Goal: Information Seeking & Learning: Learn about a topic

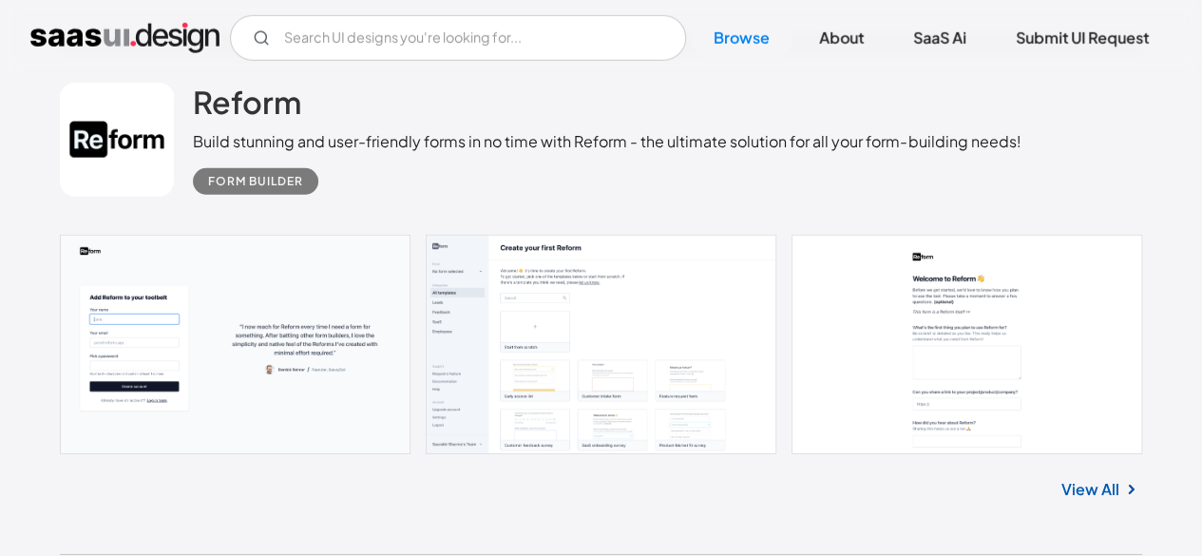
scroll to position [6387, 0]
click at [245, 107] on h2 "Reform" at bounding box center [247, 103] width 108 height 38
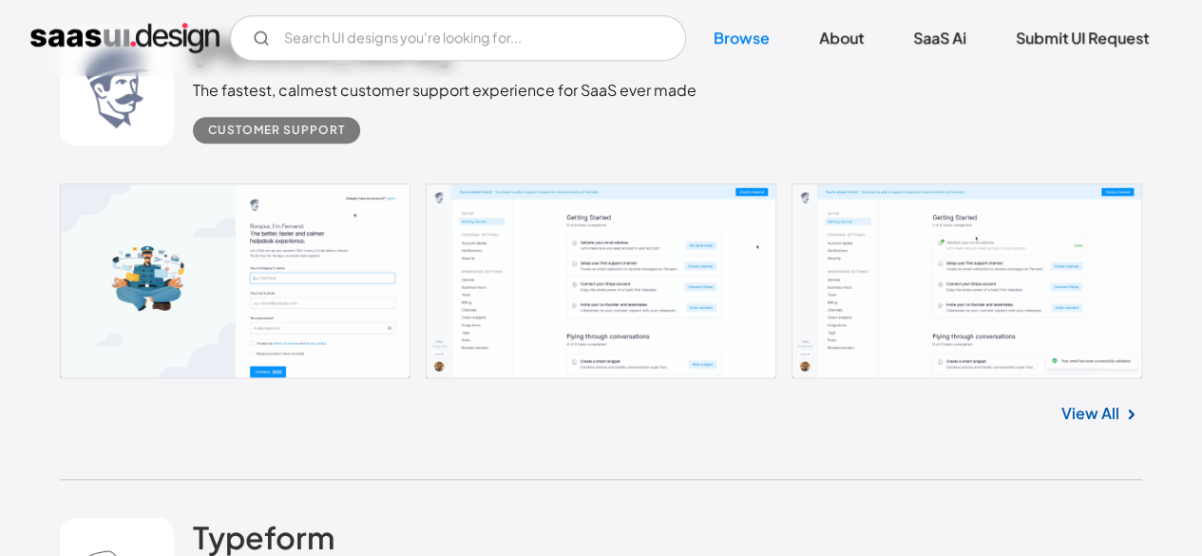
scroll to position [7913, 0]
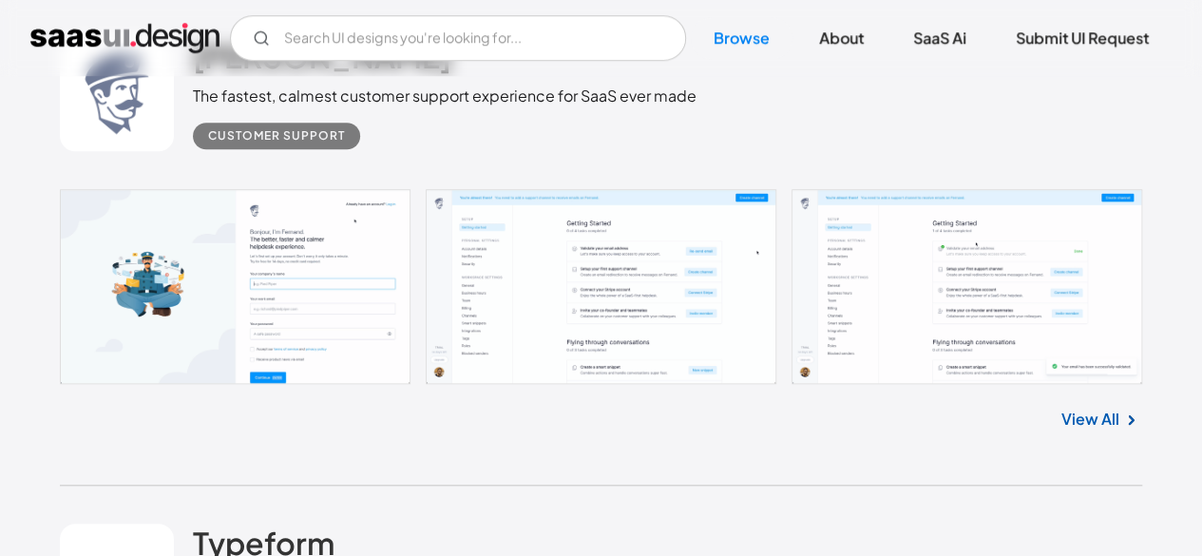
click at [141, 248] on link at bounding box center [601, 286] width 1082 height 195
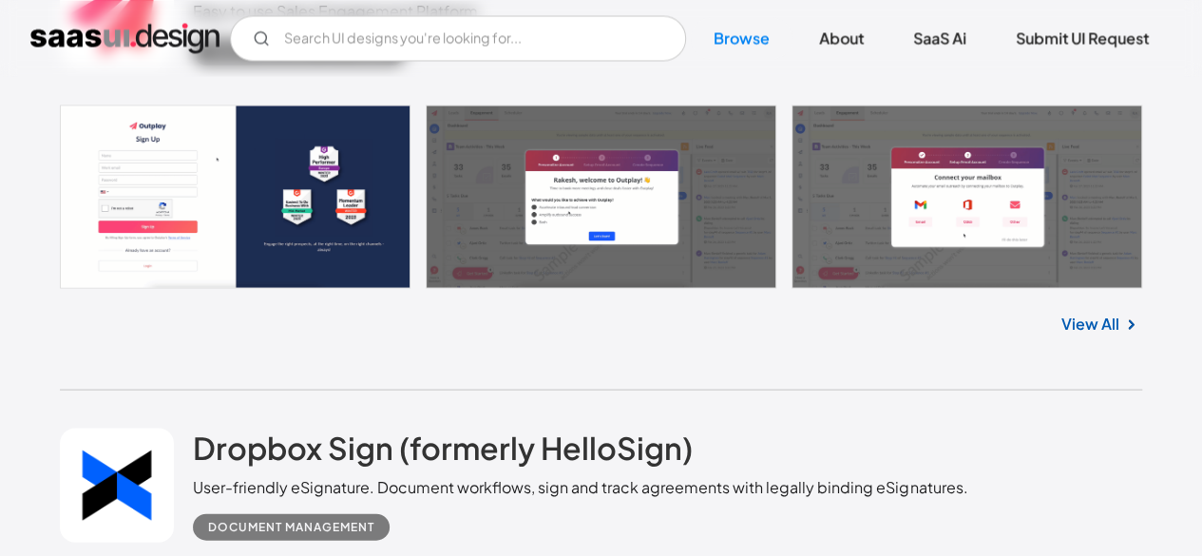
scroll to position [8948, 0]
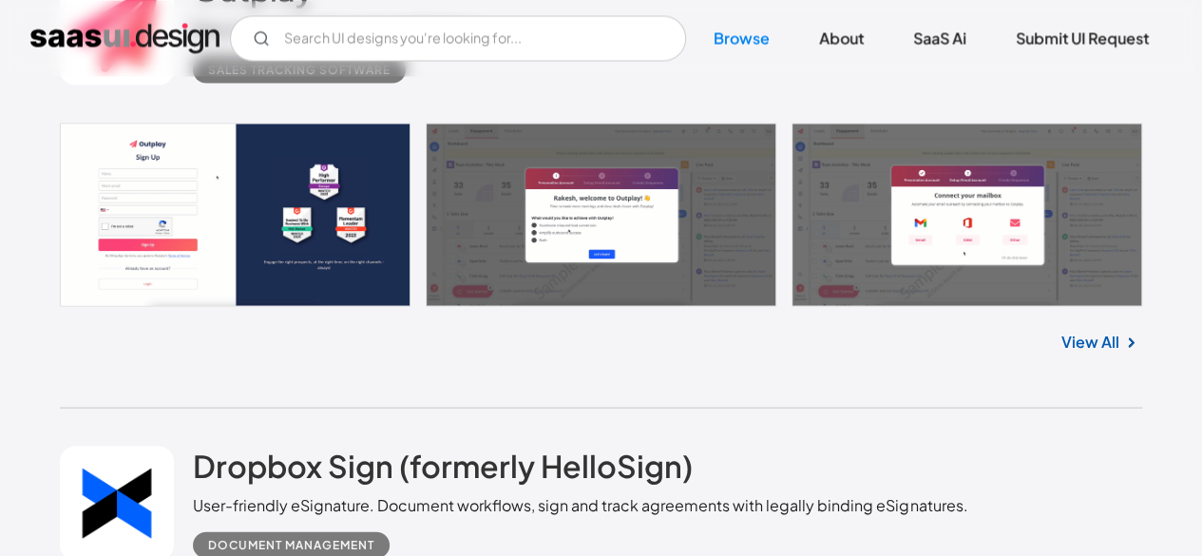
click at [1078, 342] on link "View All" at bounding box center [1090, 341] width 58 height 23
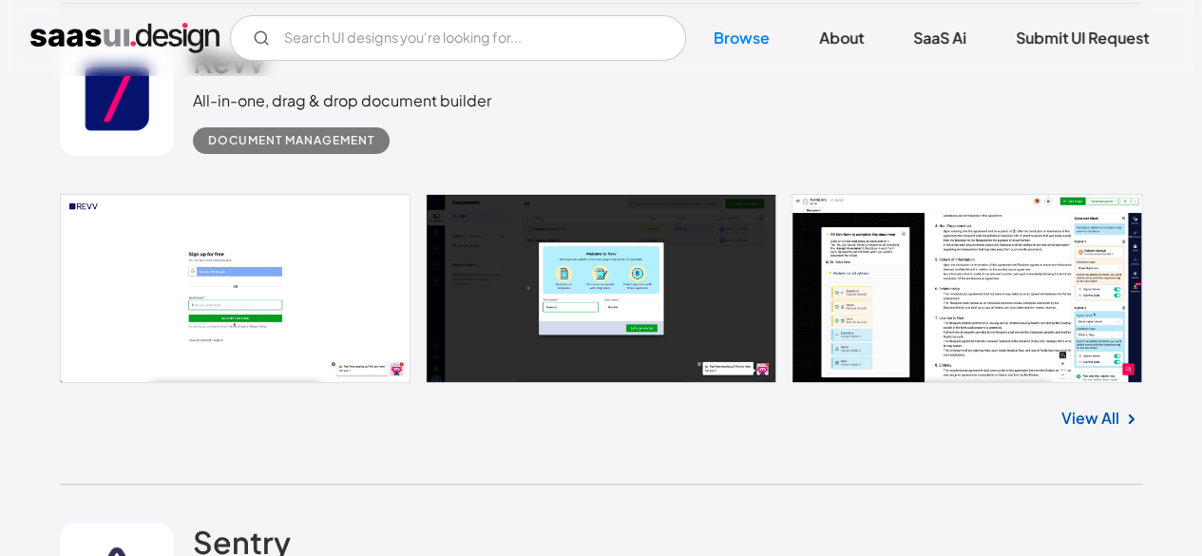
scroll to position [10798, 0]
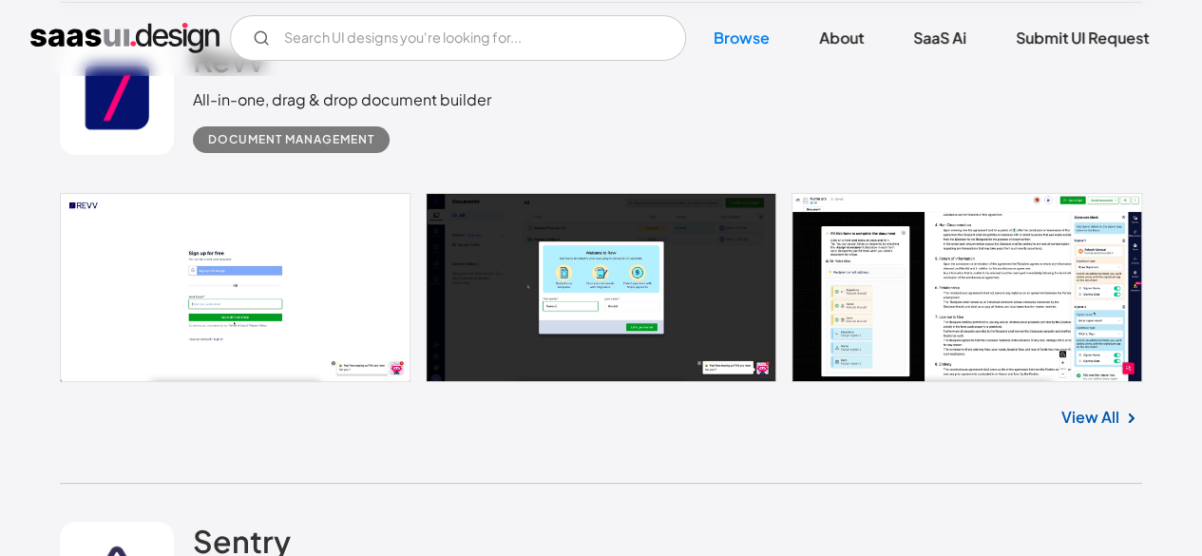
click at [1096, 412] on link "View All" at bounding box center [1090, 417] width 58 height 23
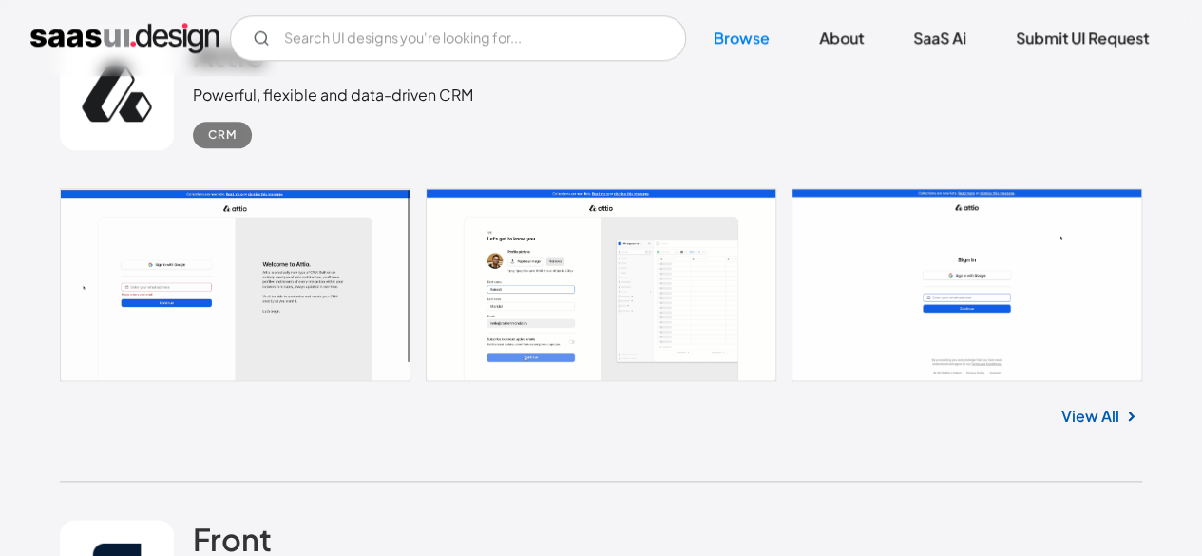
scroll to position [11782, 0]
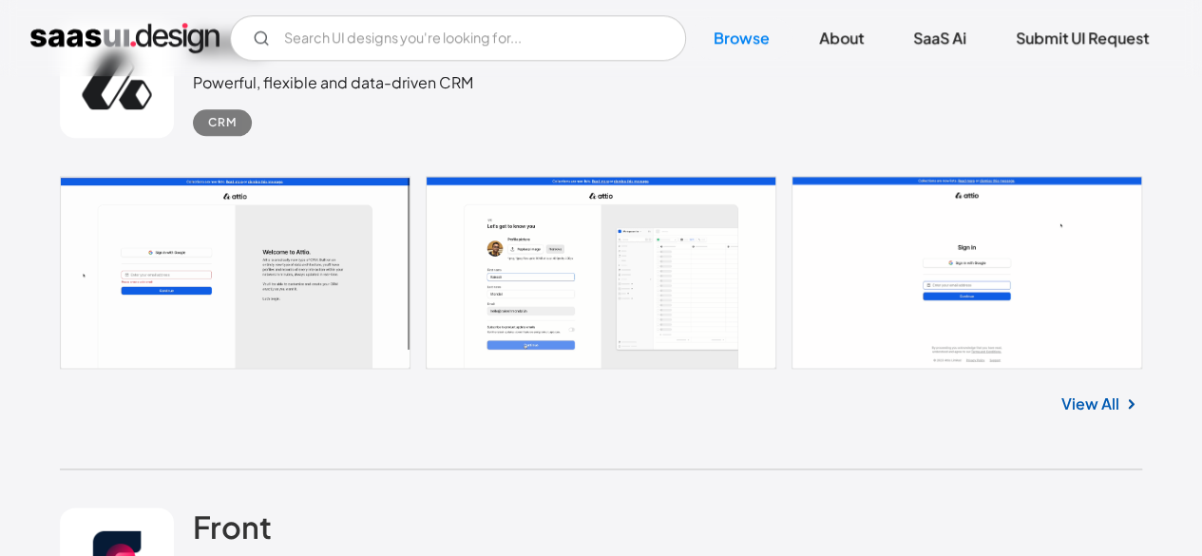
click at [1090, 396] on link "View All" at bounding box center [1090, 403] width 58 height 23
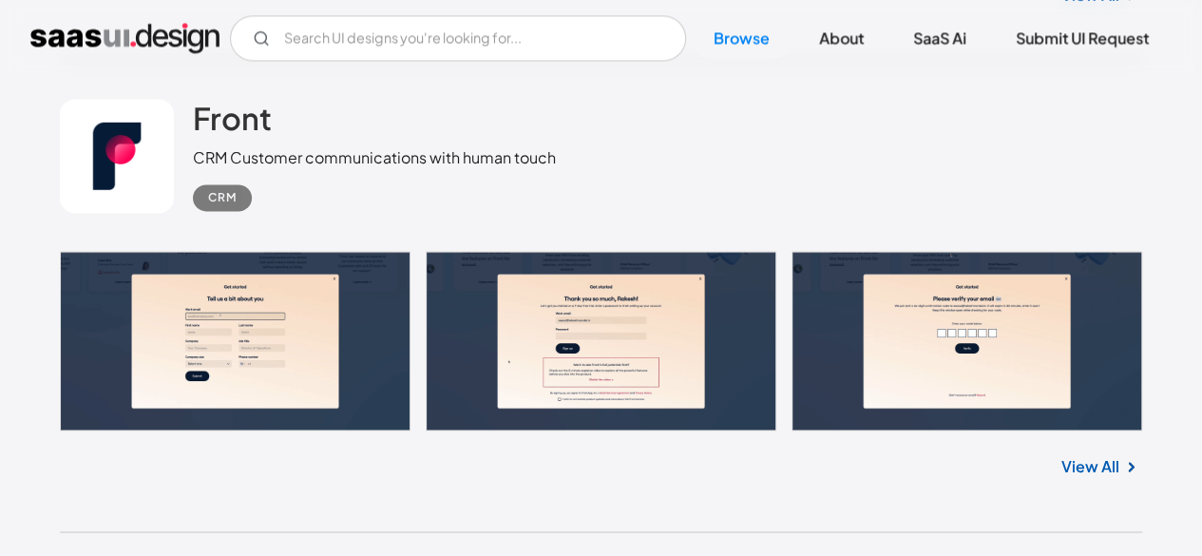
scroll to position [12190, 0]
click at [1123, 465] on img at bounding box center [1130, 466] width 23 height 23
click at [1102, 464] on link "View All" at bounding box center [1090, 465] width 58 height 23
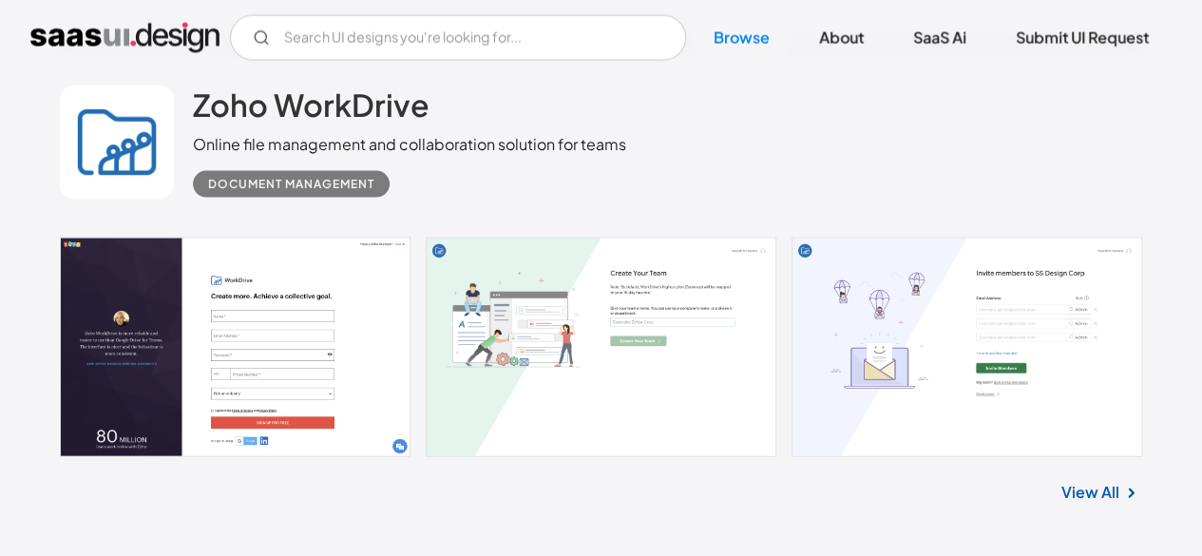
scroll to position [12676, 0]
click at [1113, 480] on link "View All" at bounding box center [1090, 491] width 58 height 23
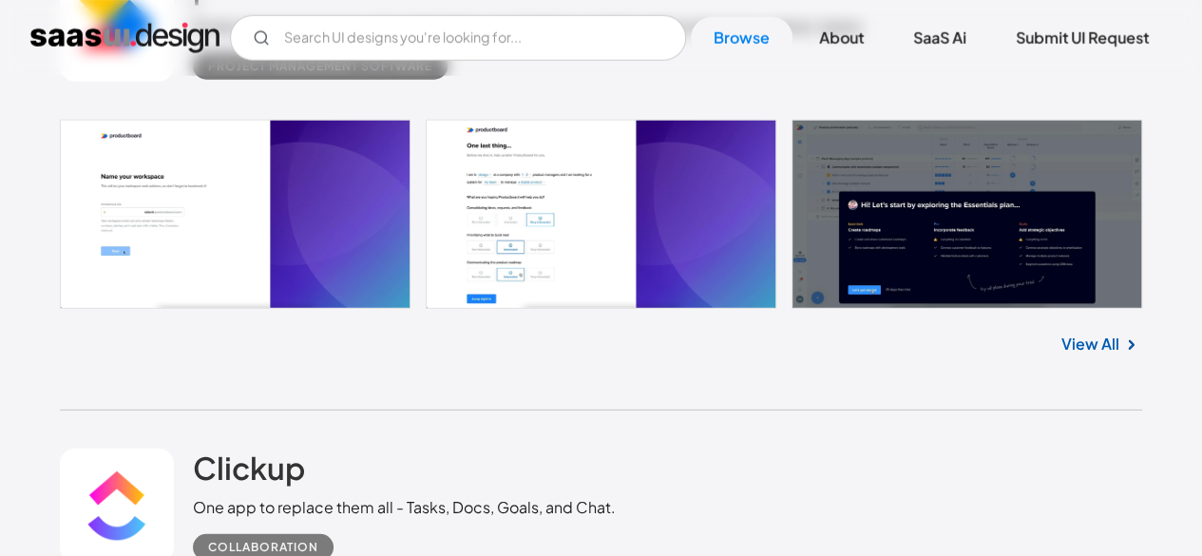
scroll to position [13323, 0]
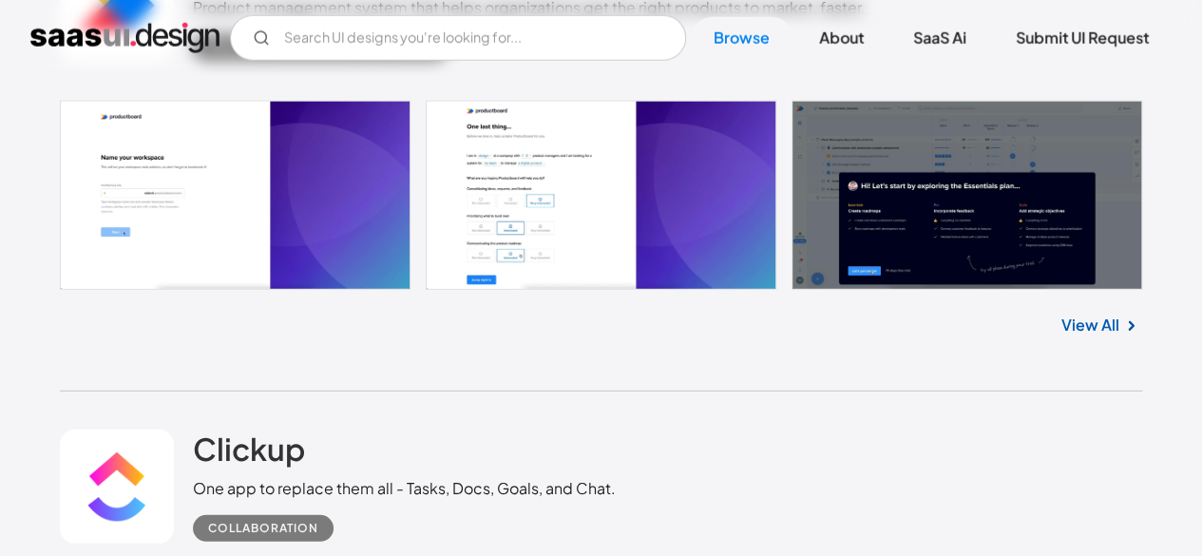
click at [1072, 319] on link "View All" at bounding box center [1090, 324] width 58 height 23
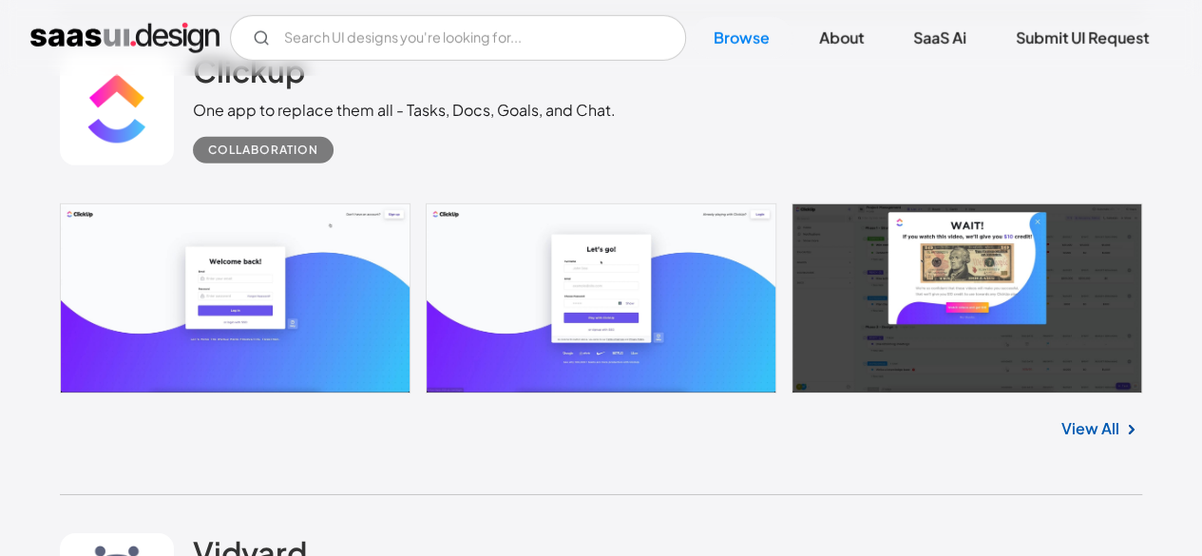
scroll to position [13722, 0]
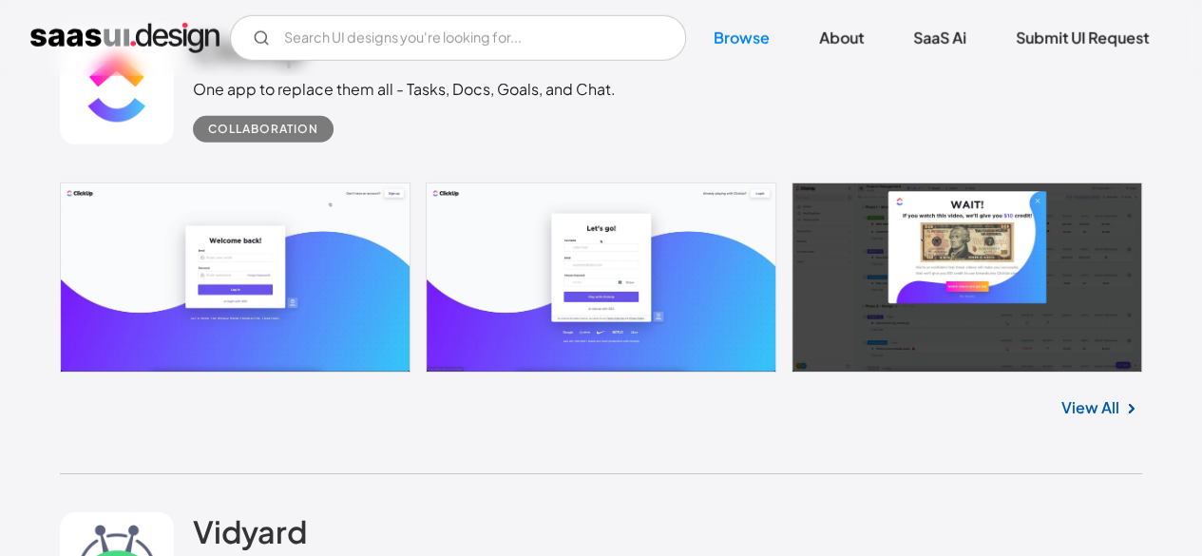
click at [1115, 399] on link "View All" at bounding box center [1090, 407] width 58 height 23
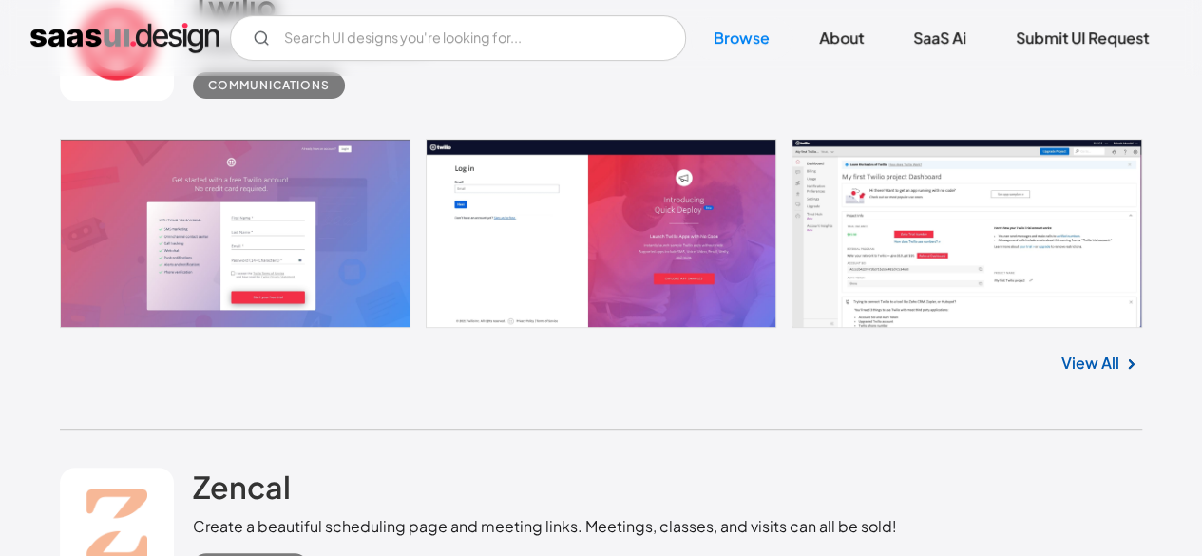
scroll to position [14734, 0]
click at [1117, 354] on link "View All" at bounding box center [1090, 361] width 58 height 23
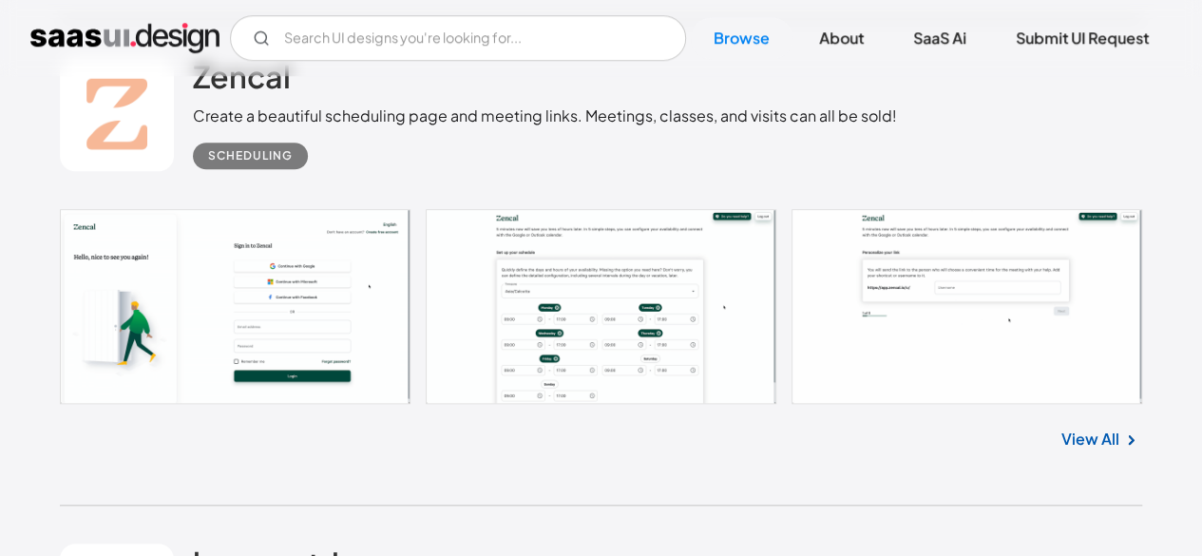
scroll to position [15191, 0]
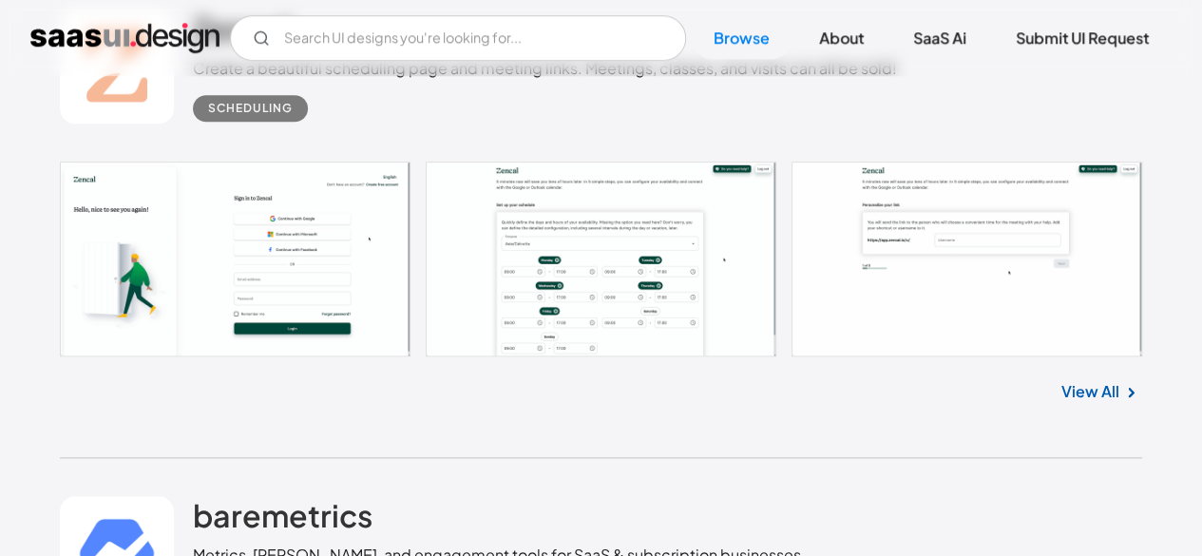
click at [1092, 387] on link "View All" at bounding box center [1090, 391] width 58 height 23
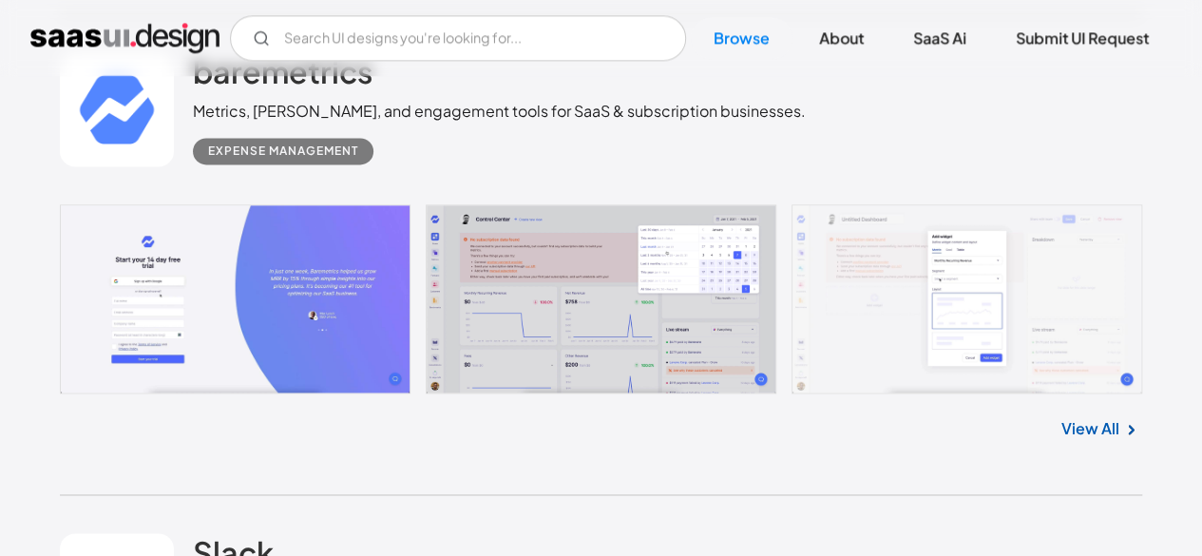
scroll to position [15635, 0]
click at [1104, 423] on link "View All" at bounding box center [1090, 428] width 58 height 23
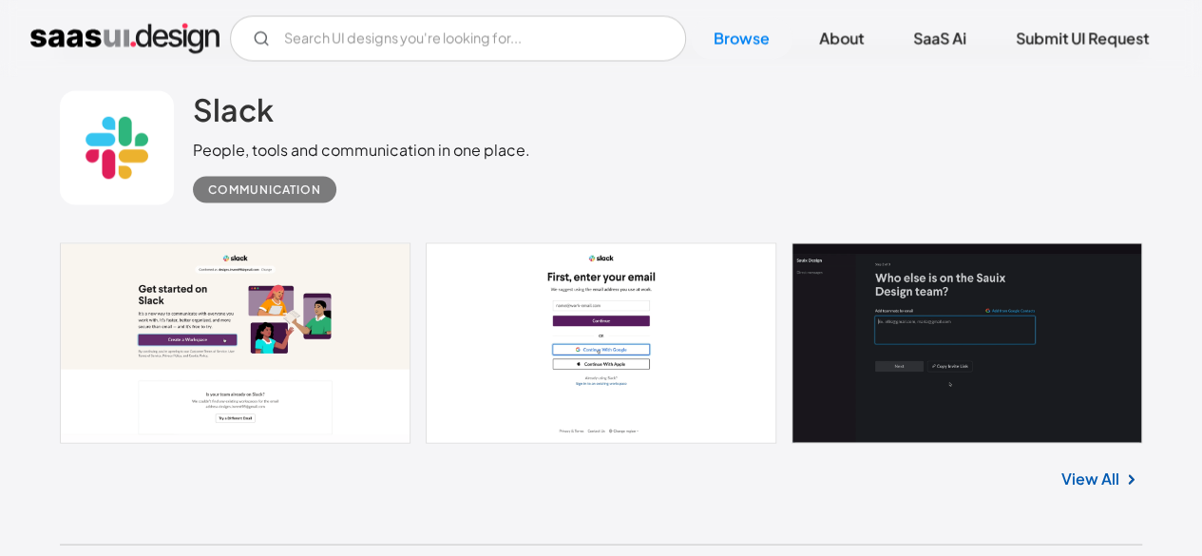
scroll to position [16086, 0]
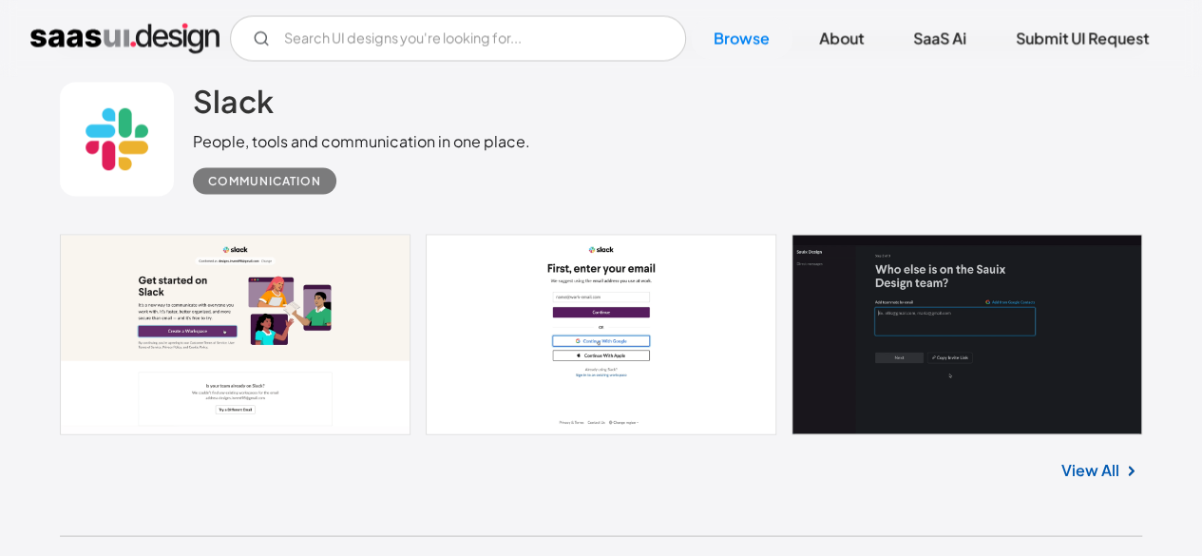
click at [1116, 465] on link "View All" at bounding box center [1090, 469] width 58 height 23
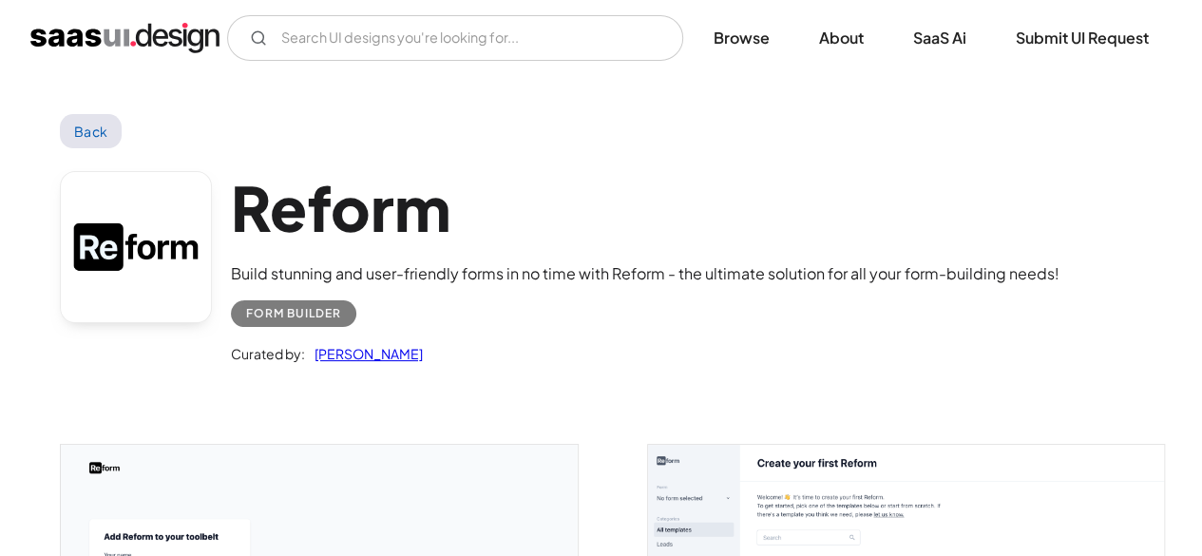
click at [720, 156] on div "Reform Build stunning and user-friendly forms in no time with Reform - the ulti…" at bounding box center [601, 272] width 1082 height 248
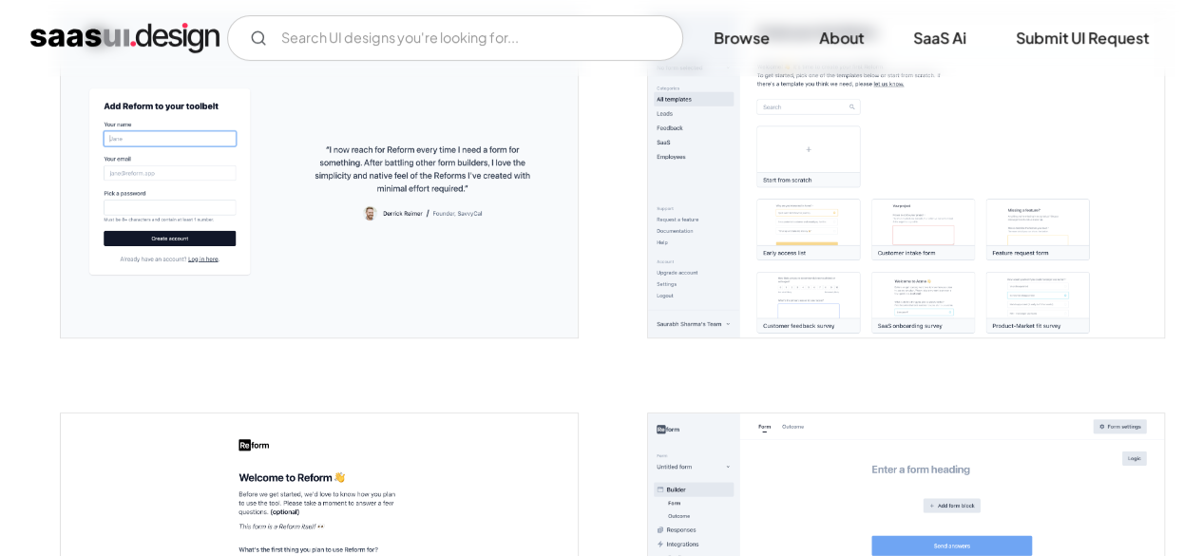
scroll to position [427, 0]
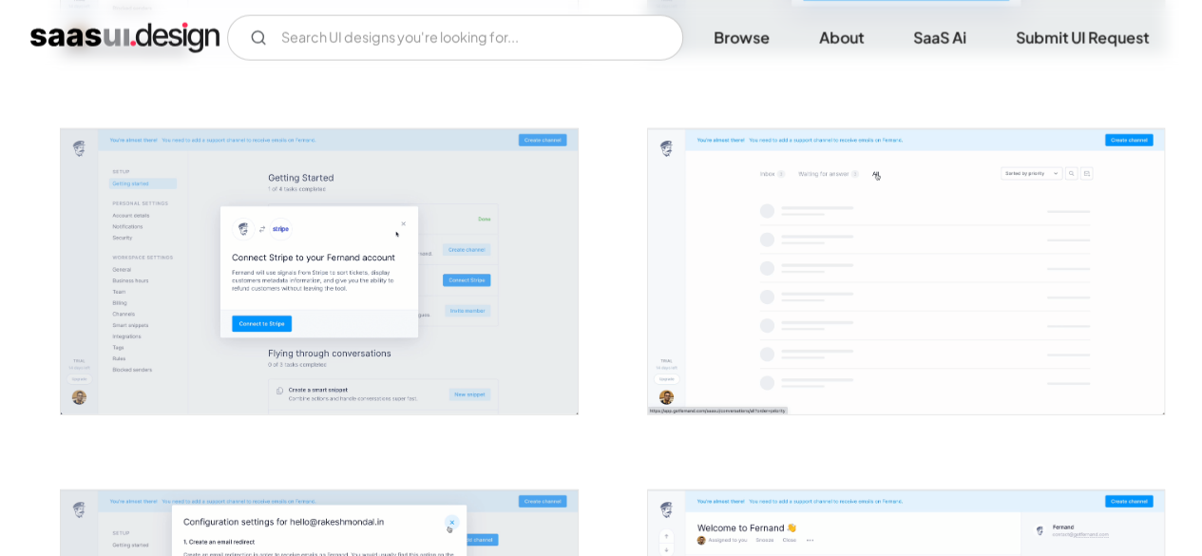
scroll to position [2128, 0]
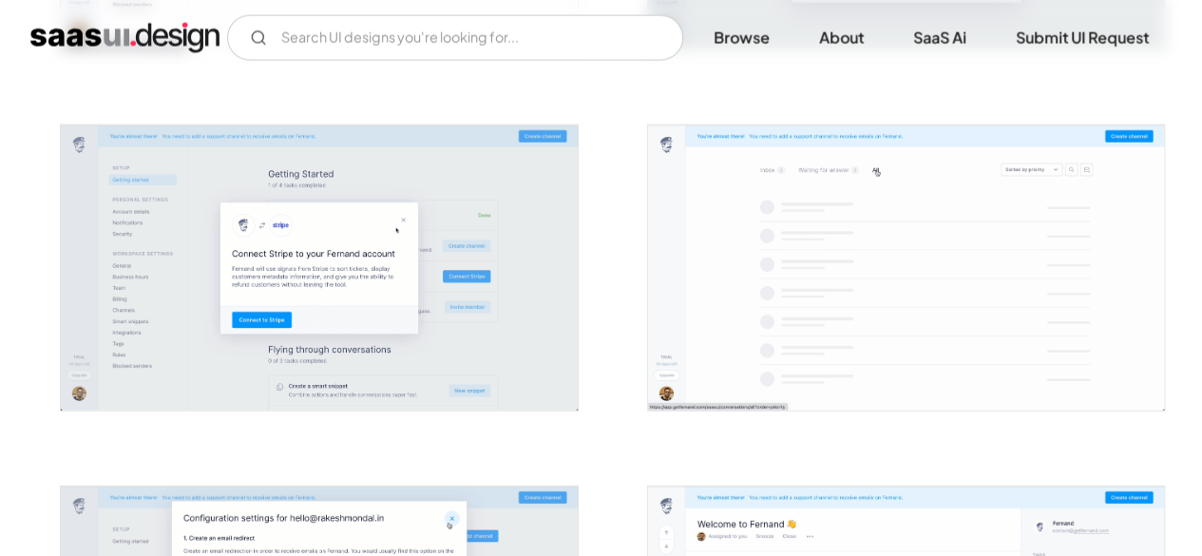
click at [610, 372] on div at bounding box center [601, 74] width 1082 height 3615
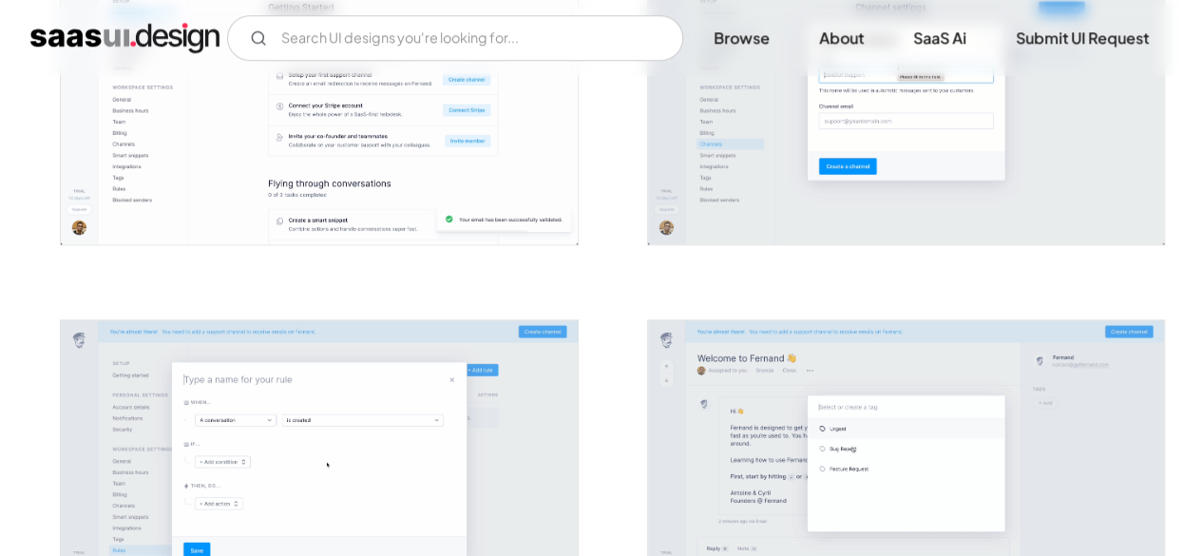
scroll to position [846, 0]
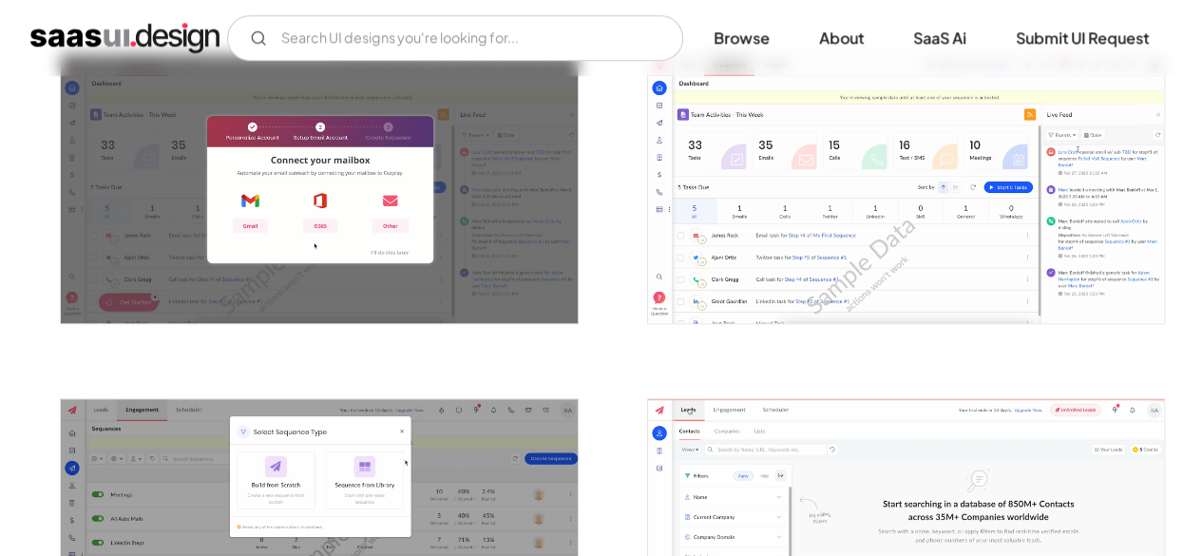
scroll to position [737, 0]
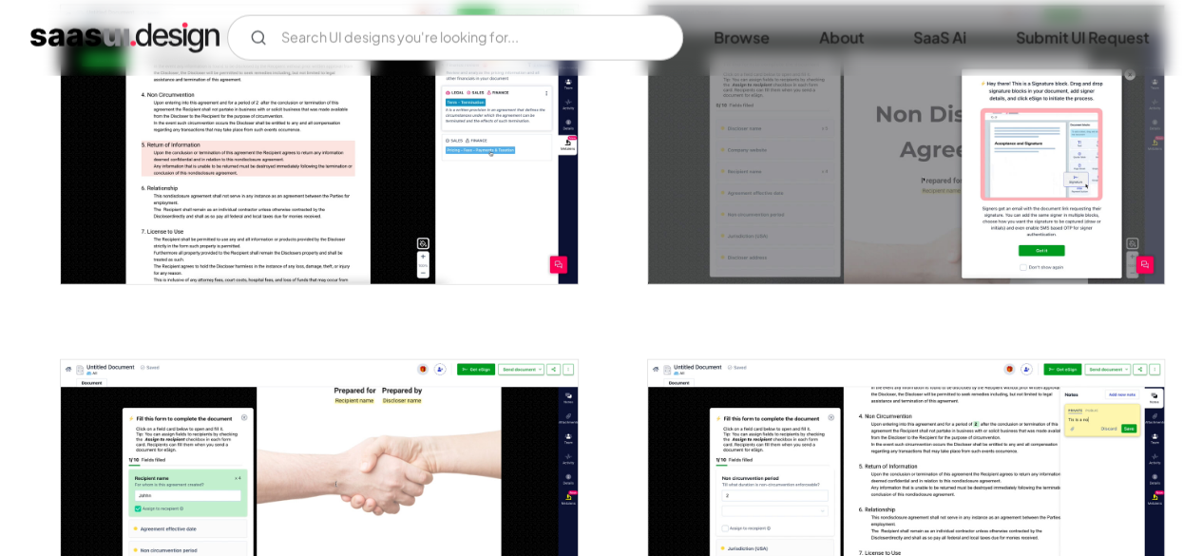
scroll to position [2208, 0]
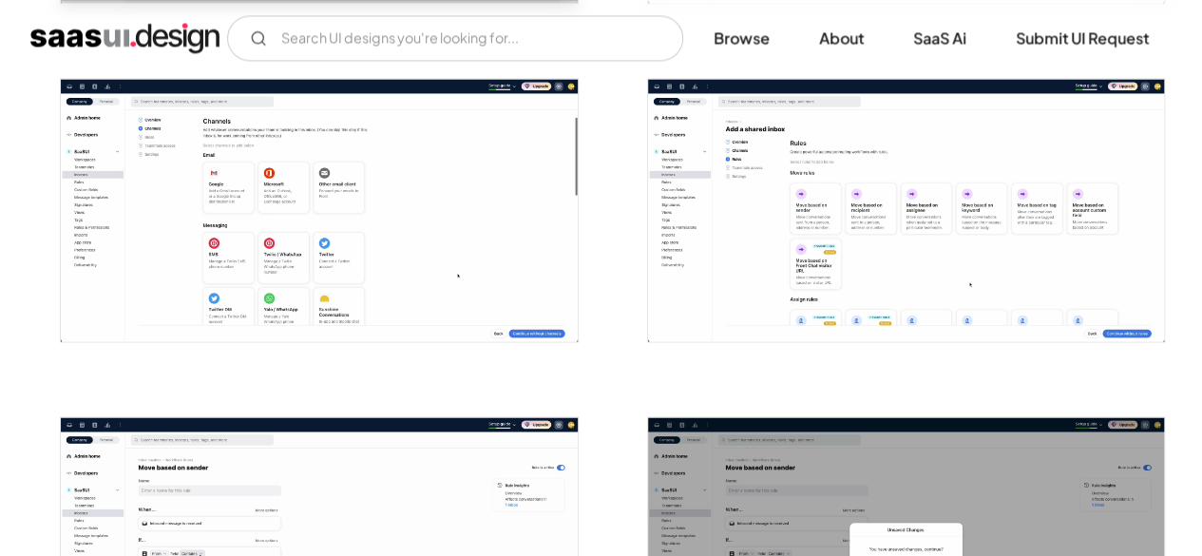
scroll to position [1380, 0]
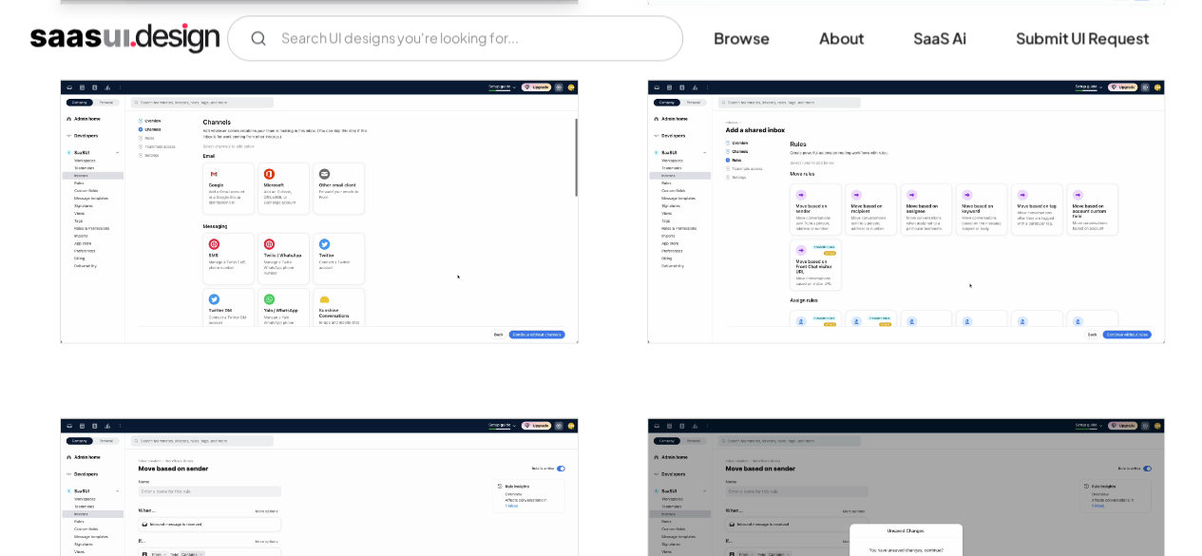
click at [287, 330] on img "open lightbox" at bounding box center [319, 211] width 516 height 262
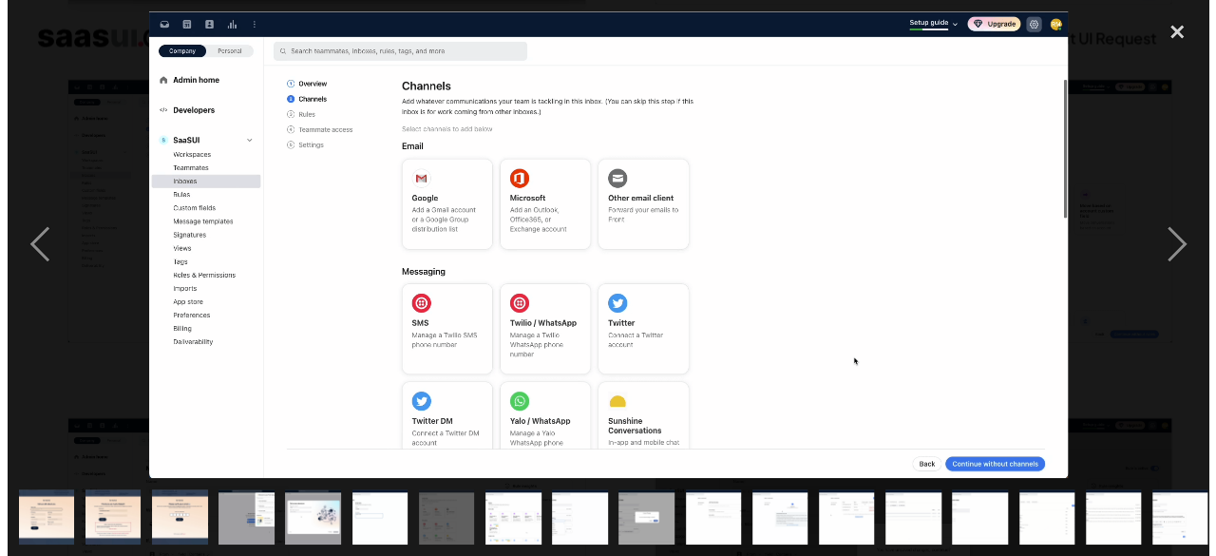
scroll to position [1387, 0]
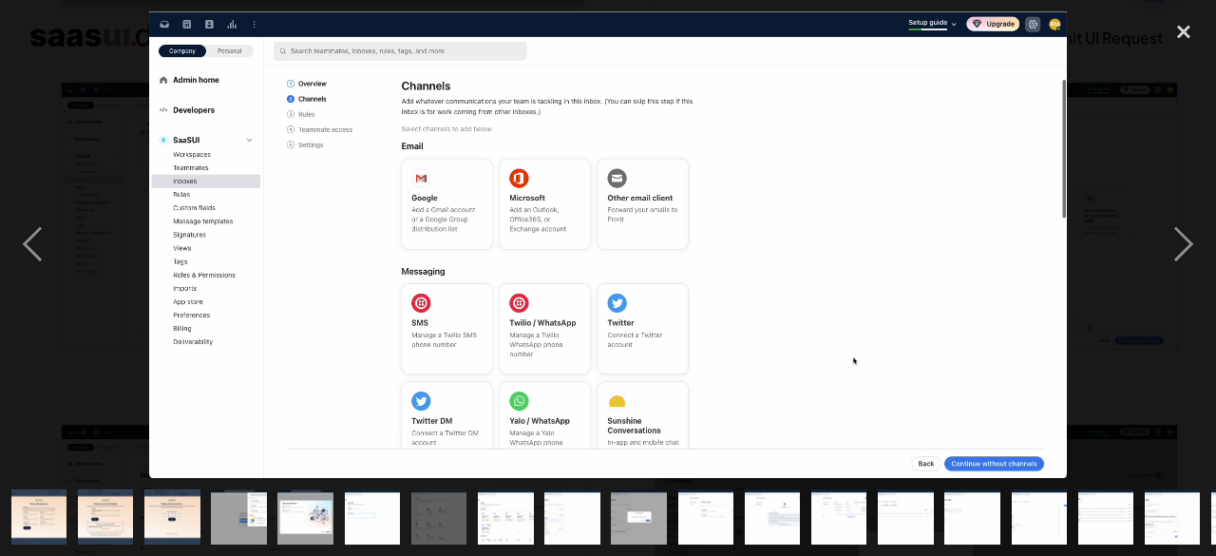
click at [1132, 275] on div at bounding box center [608, 244] width 1216 height 466
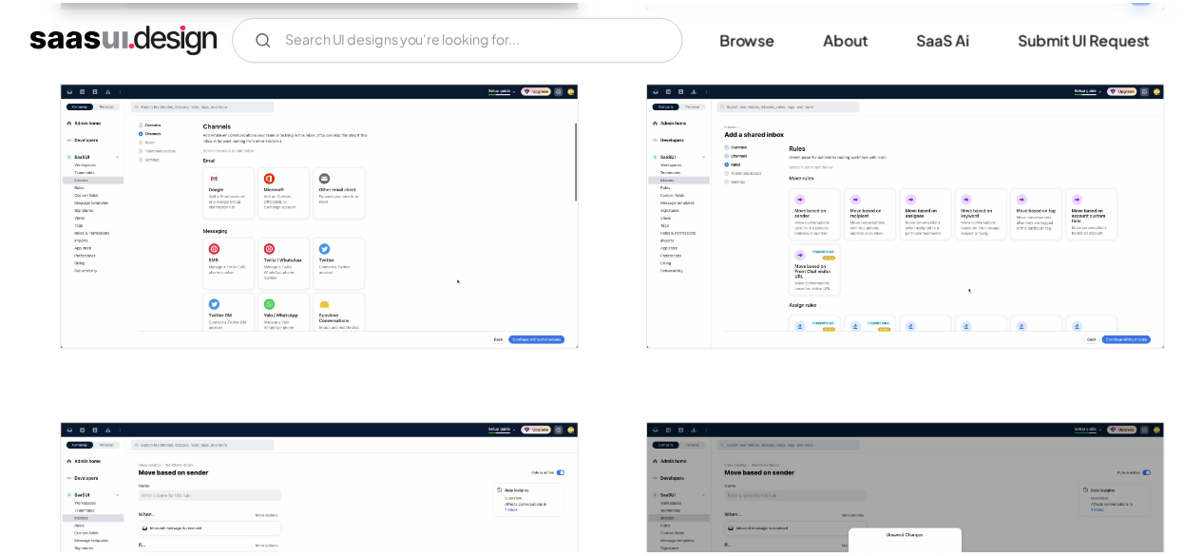
scroll to position [1380, 0]
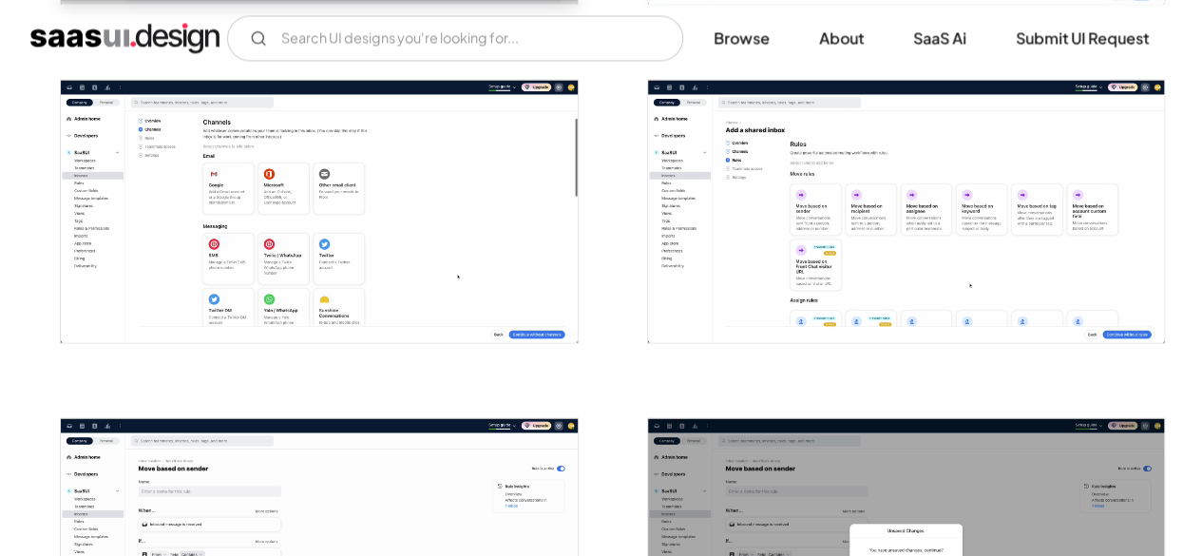
click at [166, 286] on img "open lightbox" at bounding box center [319, 211] width 516 height 262
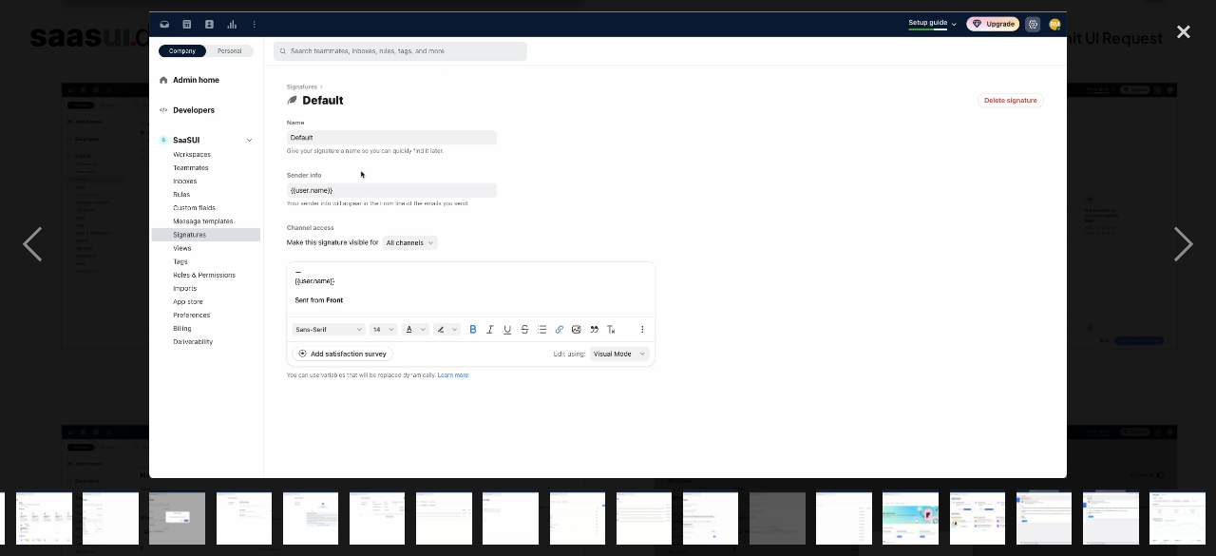
scroll to position [0, 463]
click at [1180, 48] on div "close lightbox" at bounding box center [1183, 32] width 65 height 42
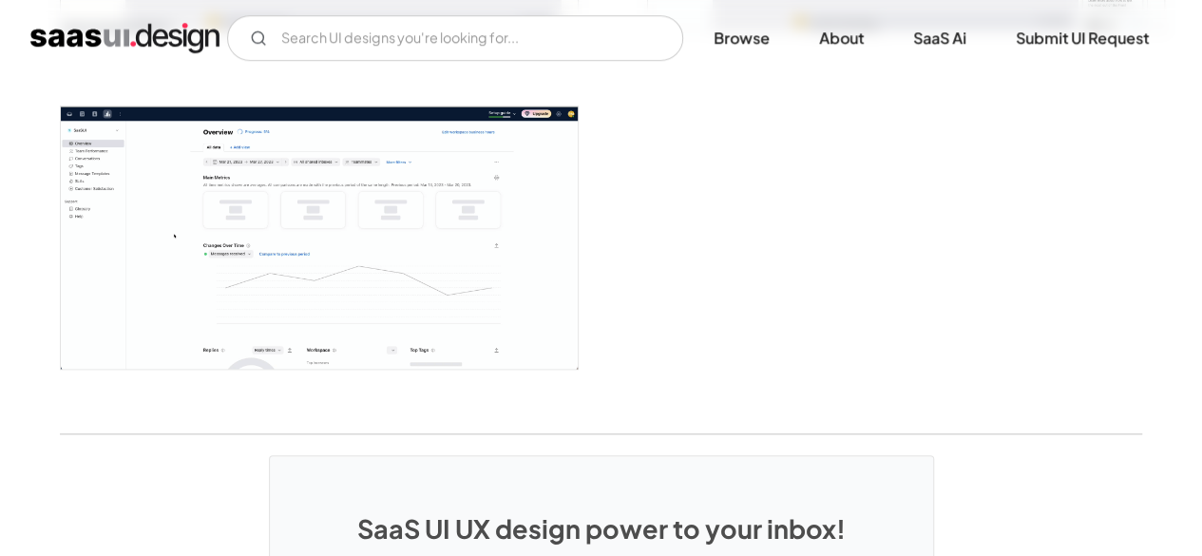
scroll to position [4399, 0]
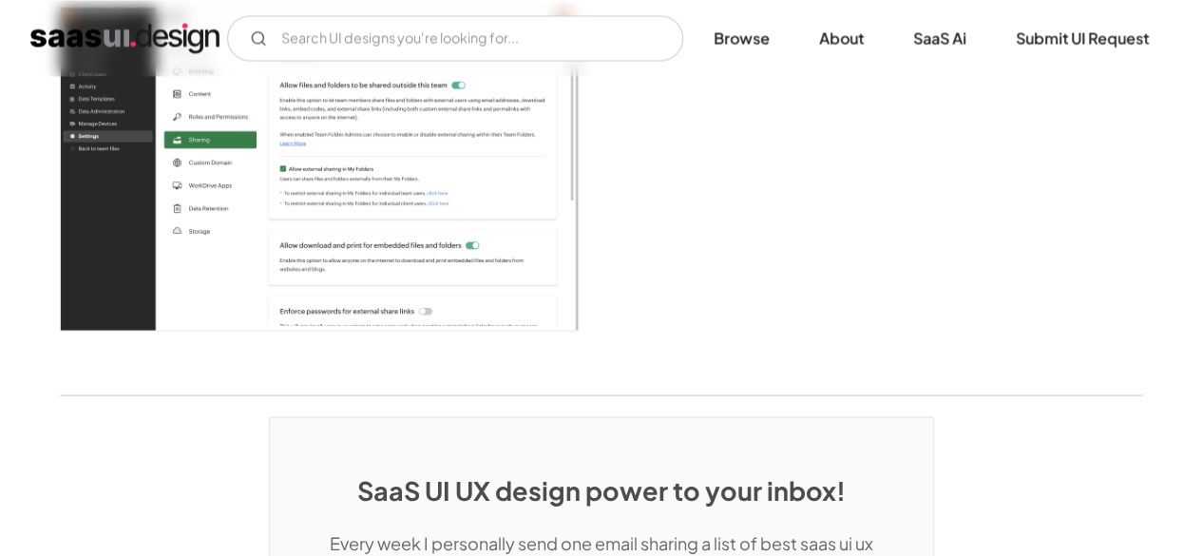
scroll to position [5220, 0]
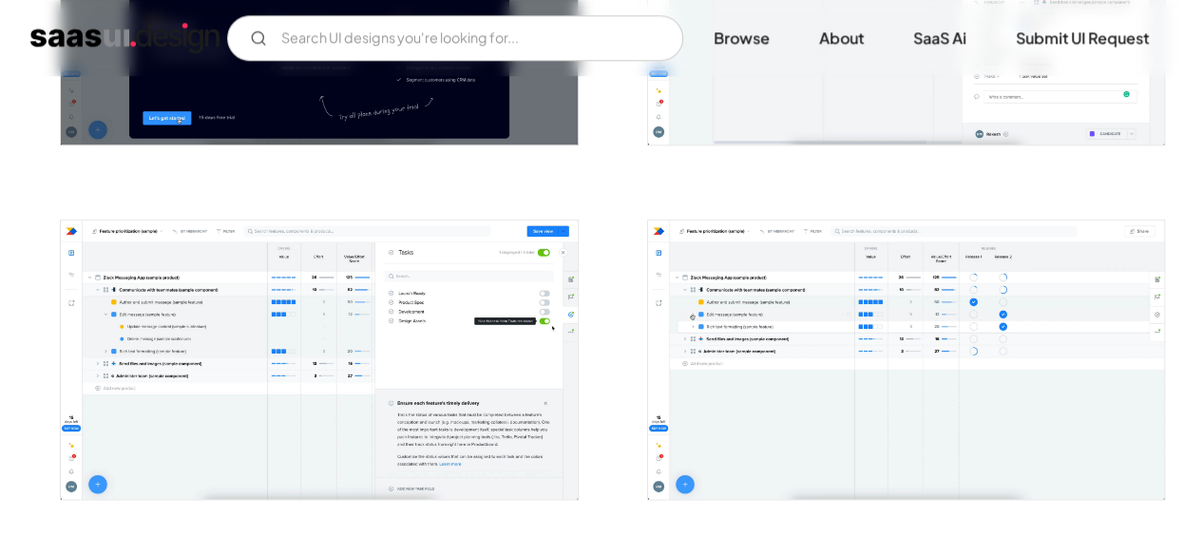
scroll to position [1049, 0]
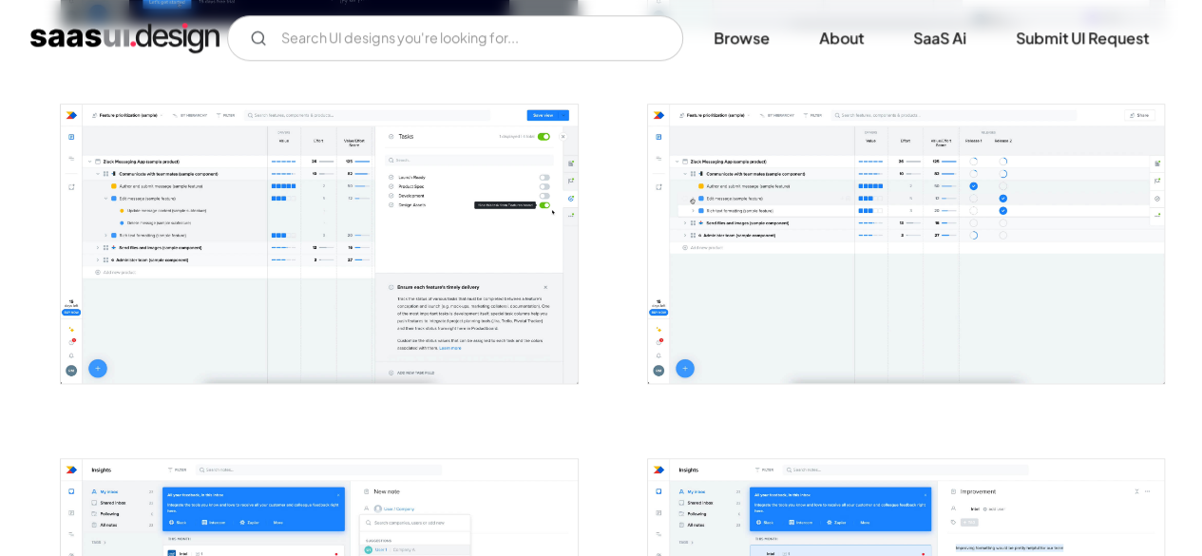
click at [435, 350] on img "open lightbox" at bounding box center [319, 243] width 516 height 278
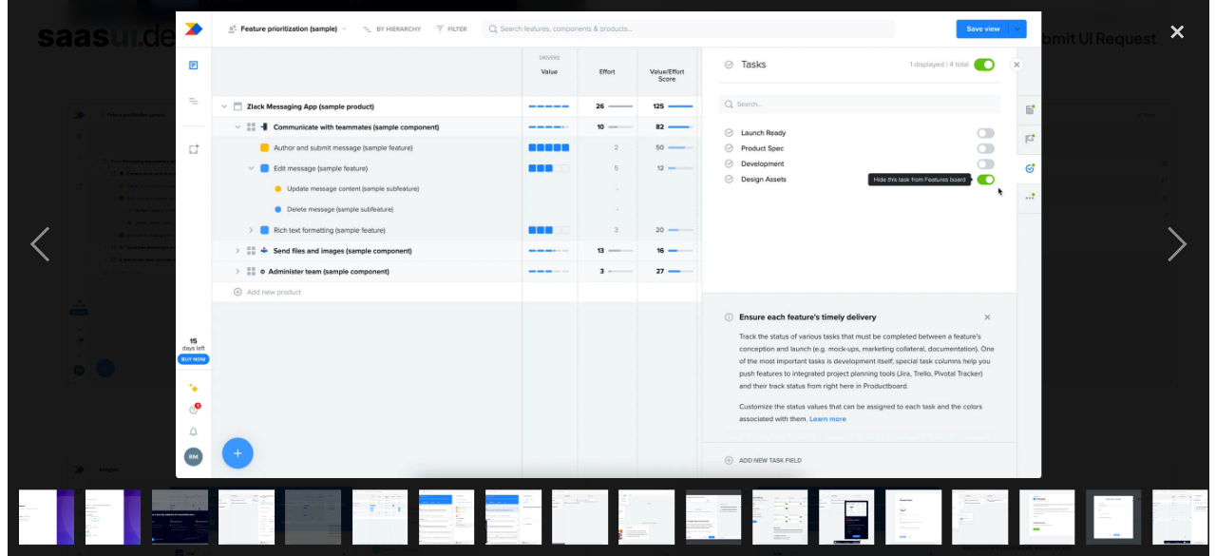
scroll to position [1051, 0]
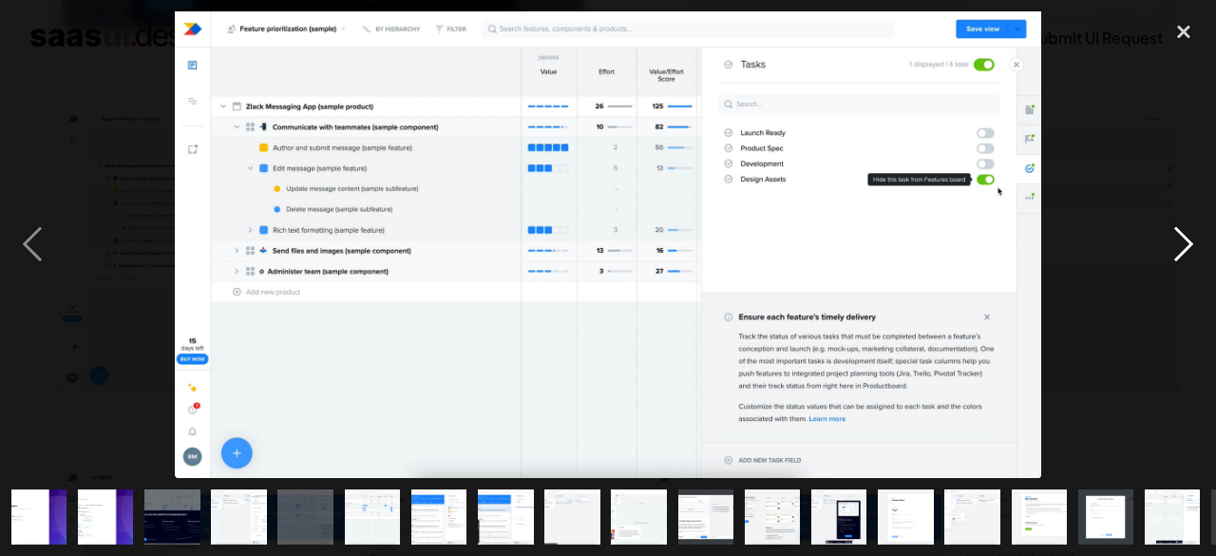
click at [1180, 247] on div "next image" at bounding box center [1183, 244] width 65 height 466
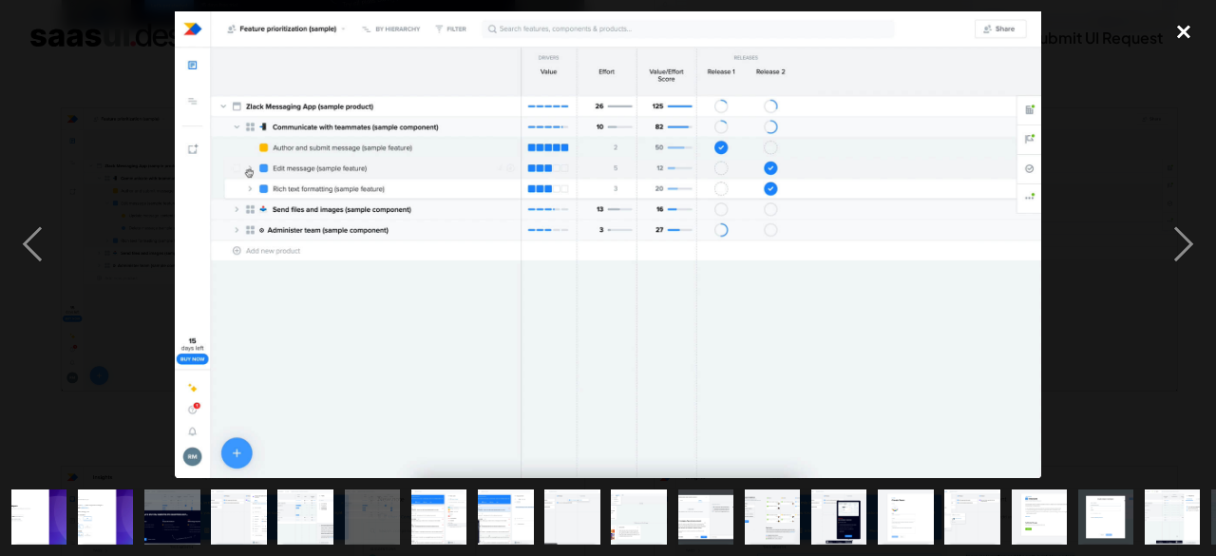
click at [1188, 33] on div "close lightbox" at bounding box center [1183, 32] width 65 height 42
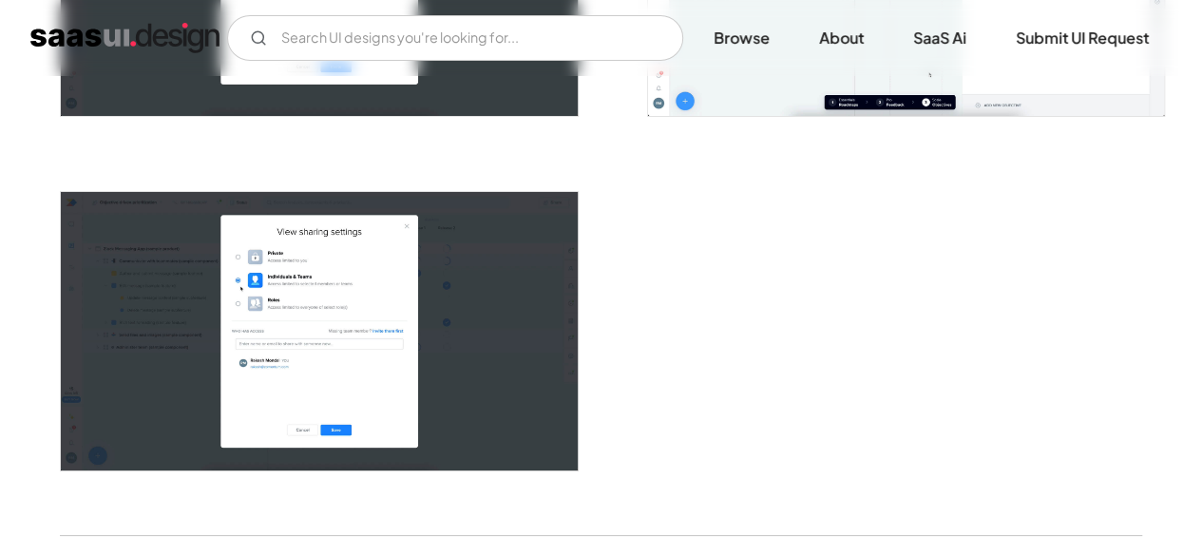
scroll to position [3440, 0]
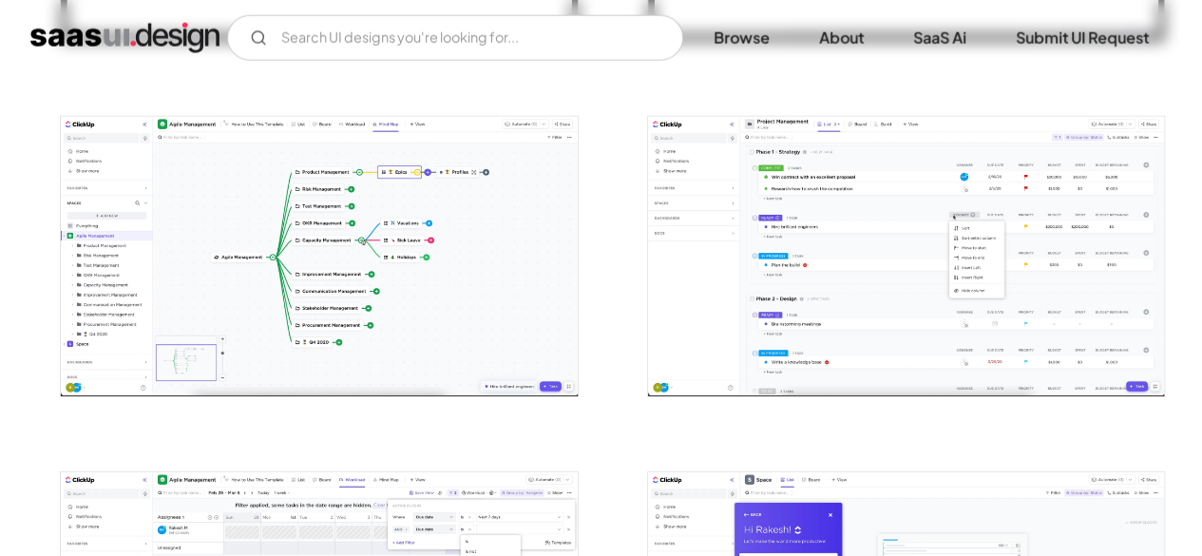
scroll to position [2458, 0]
click at [464, 334] on img "open lightbox" at bounding box center [319, 255] width 516 height 279
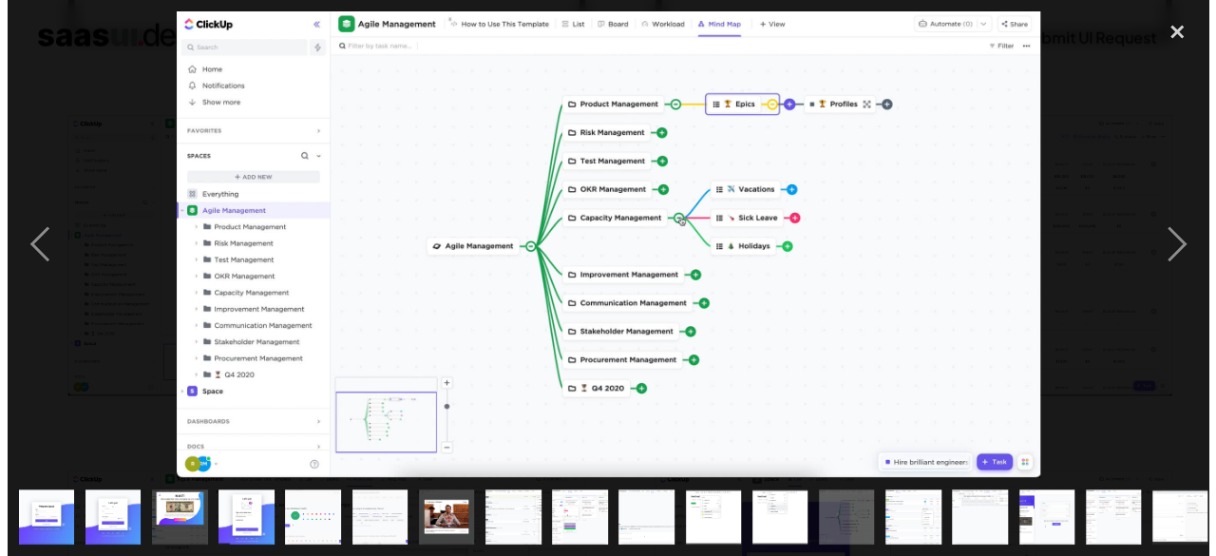
scroll to position [2476, 0]
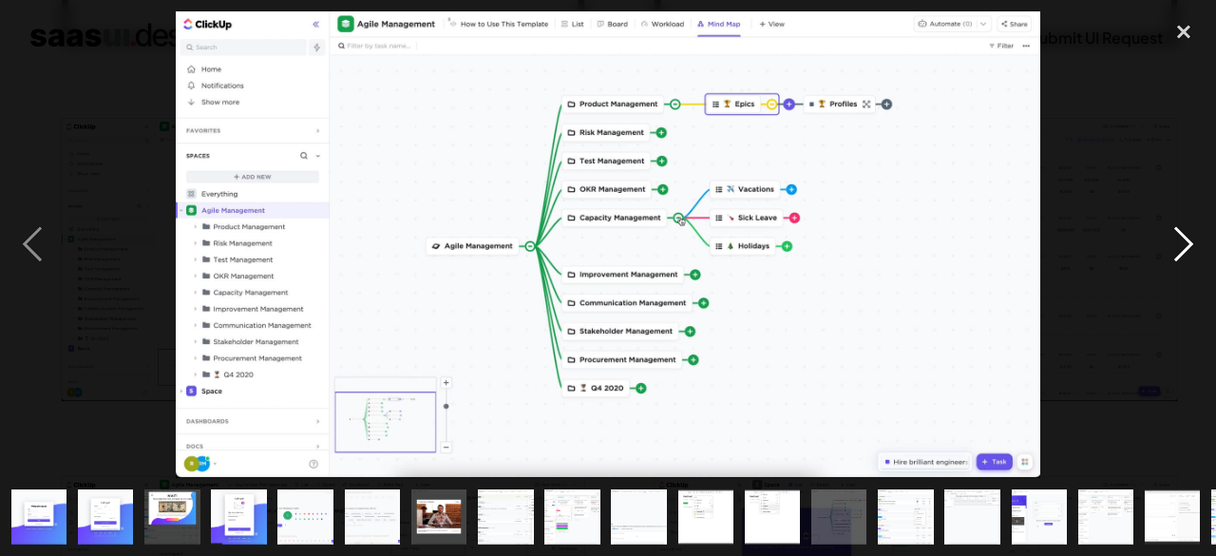
click at [1179, 251] on div "next image" at bounding box center [1183, 244] width 65 height 466
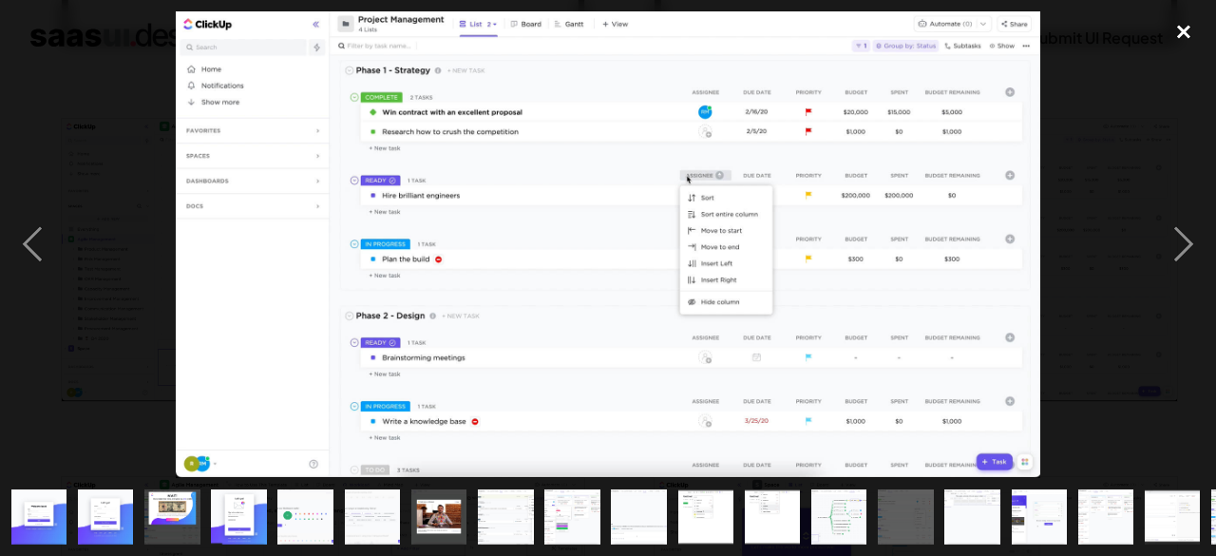
click at [1177, 41] on div "close lightbox" at bounding box center [1183, 32] width 65 height 42
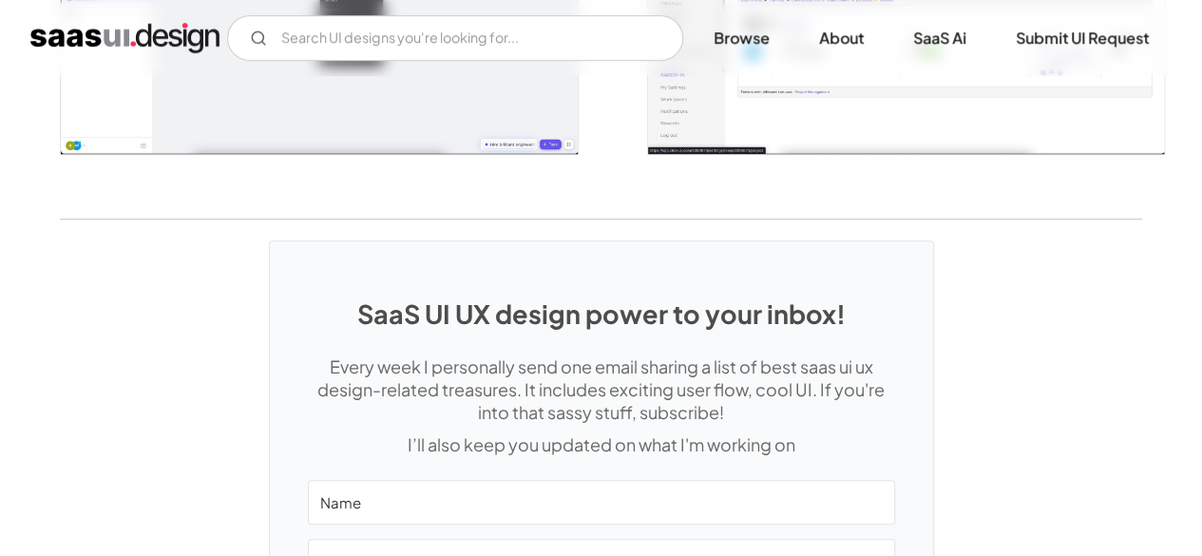
scroll to position [4155, 0]
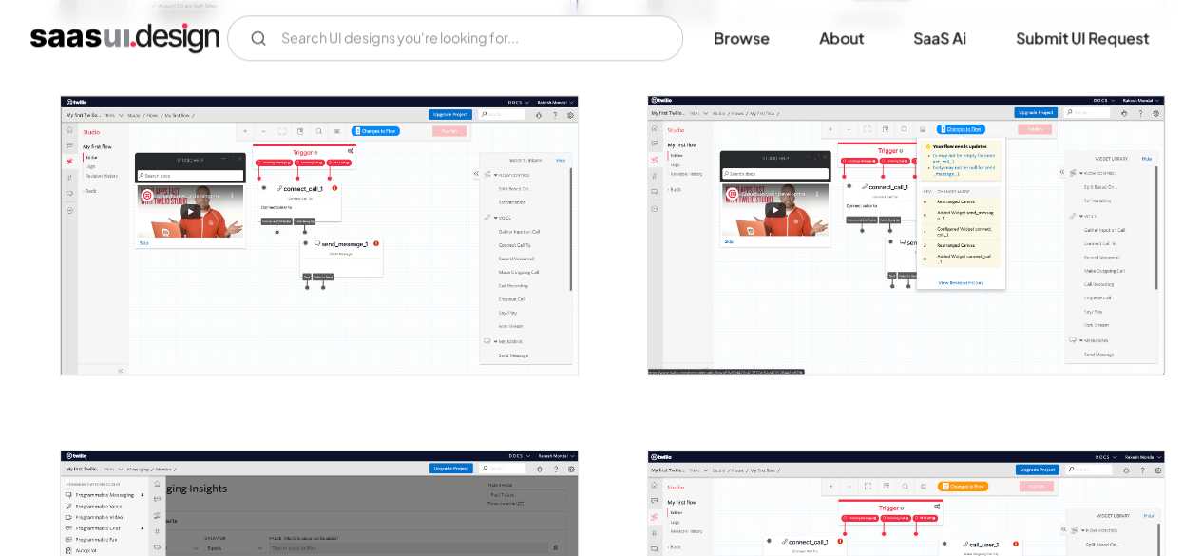
scroll to position [1058, 0]
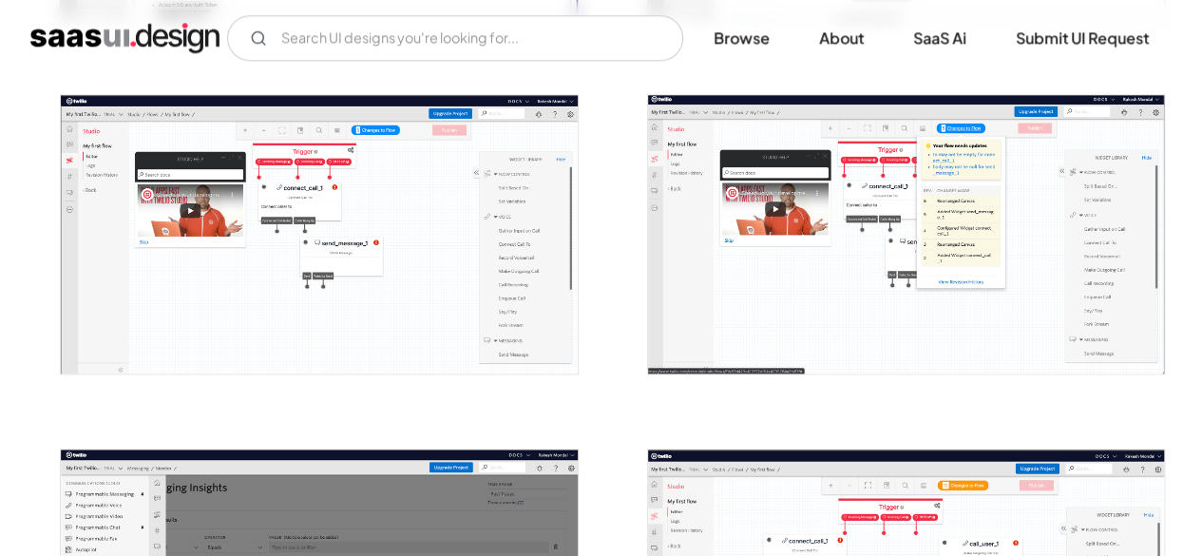
click at [281, 299] on img "open lightbox" at bounding box center [319, 234] width 516 height 278
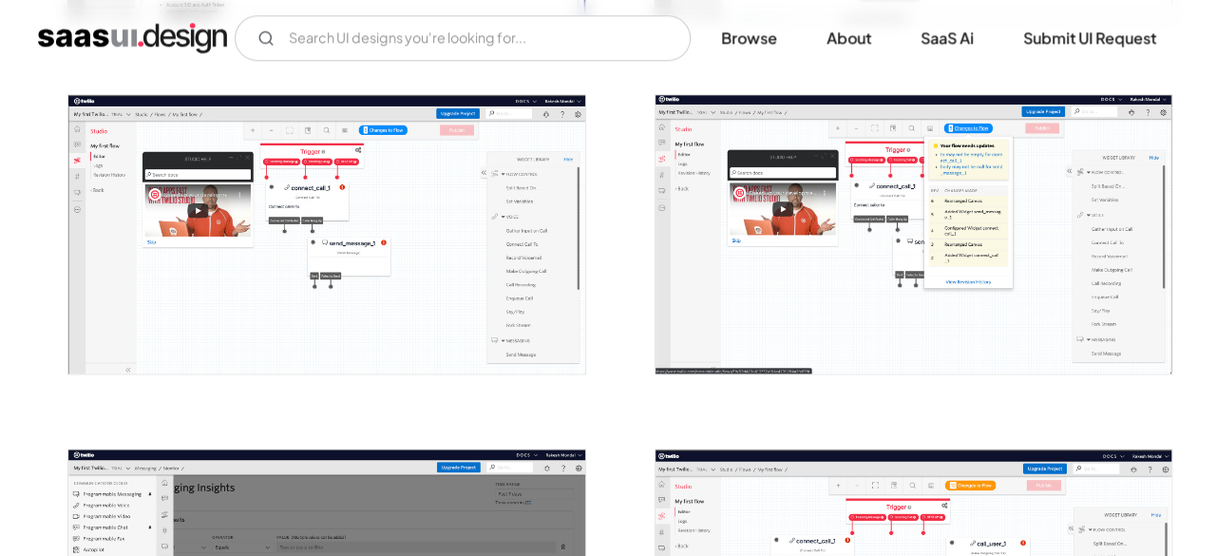
scroll to position [1061, 0]
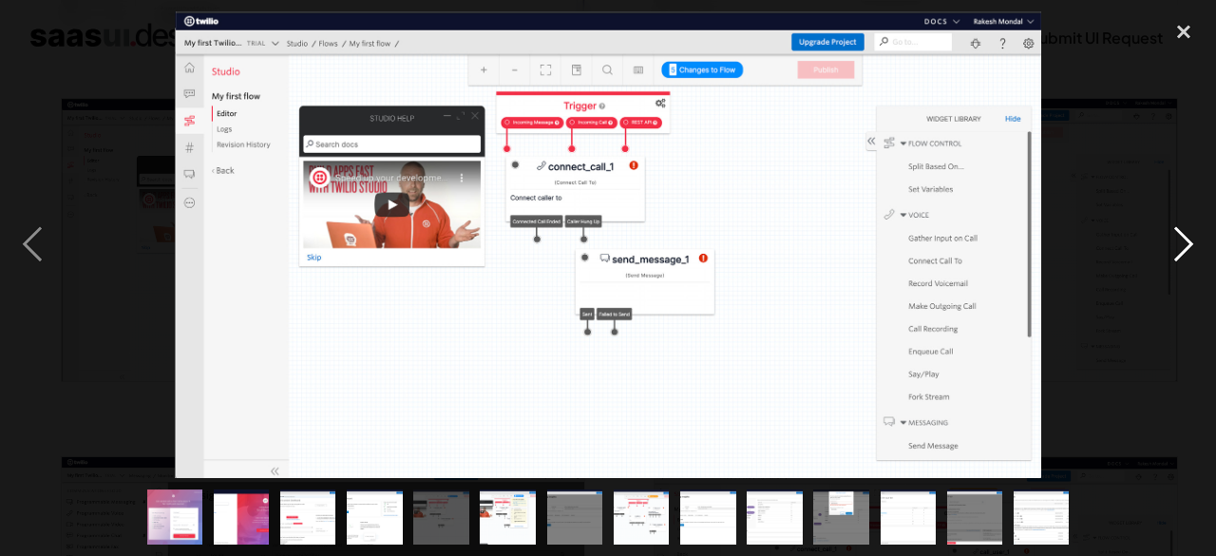
click at [1165, 181] on div "next image" at bounding box center [1183, 244] width 65 height 466
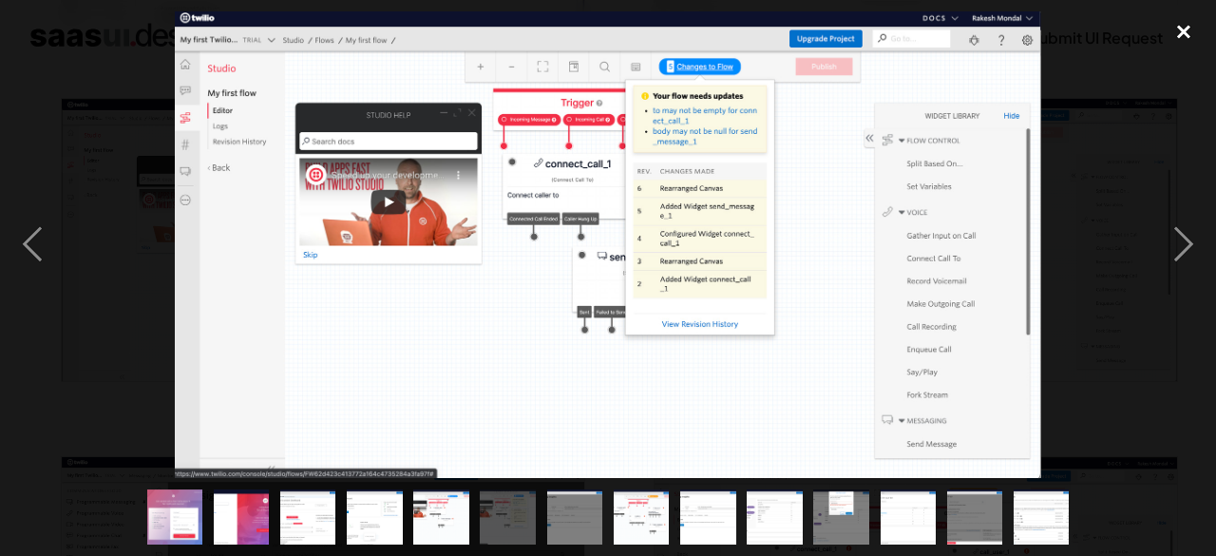
click at [1181, 24] on div "close lightbox" at bounding box center [1183, 32] width 65 height 42
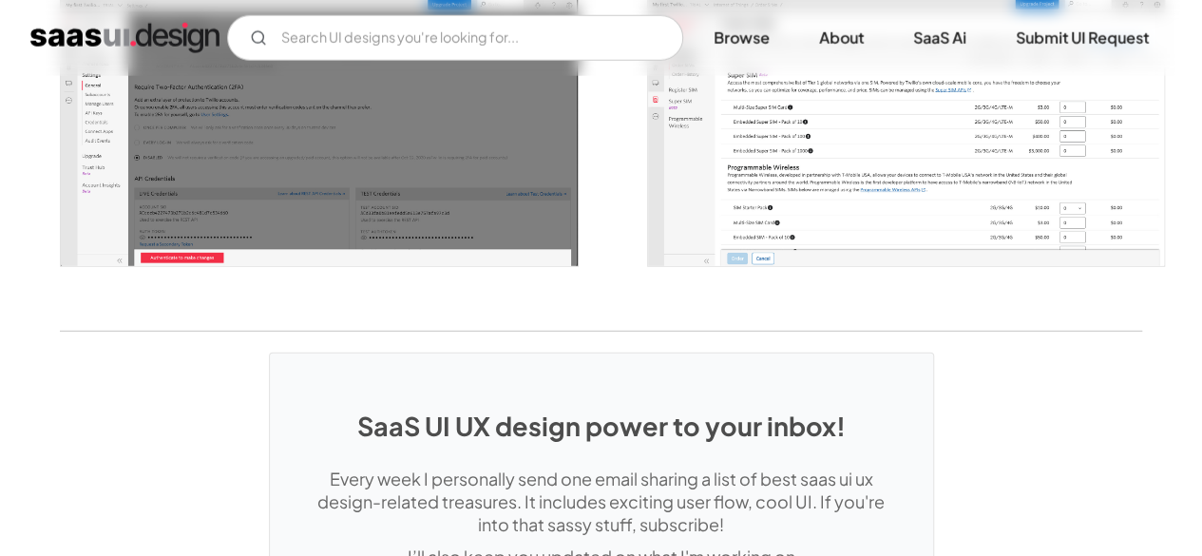
scroll to position [2720, 0]
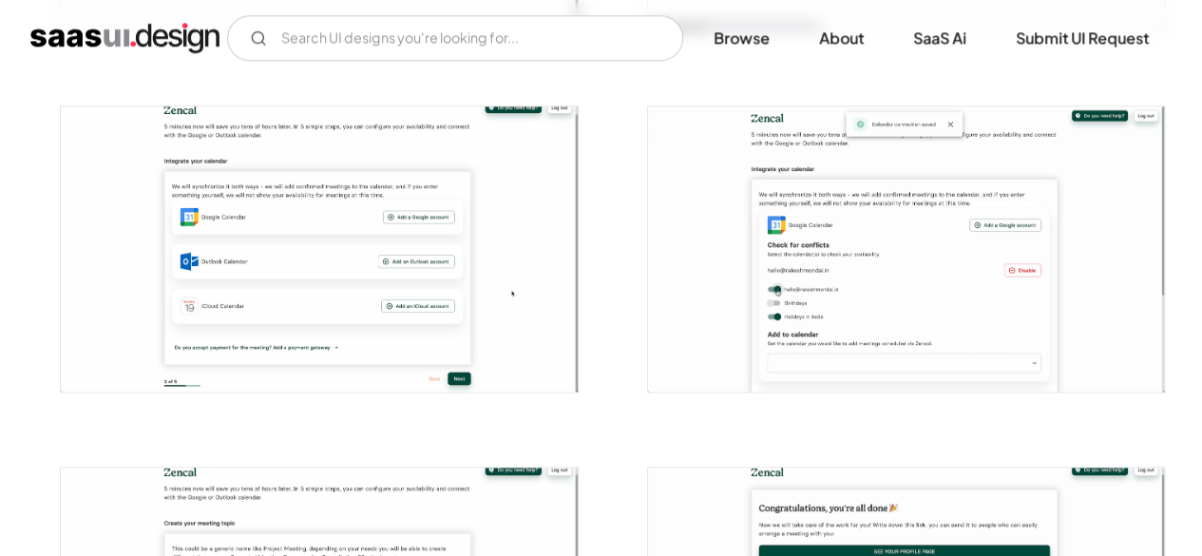
scroll to position [1065, 0]
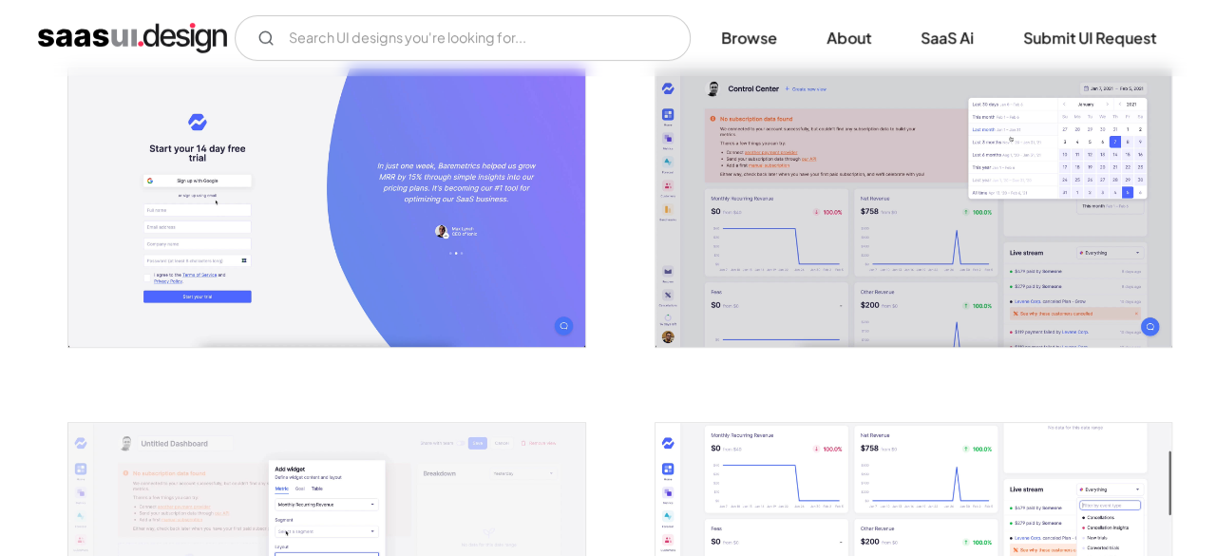
scroll to position [432, 0]
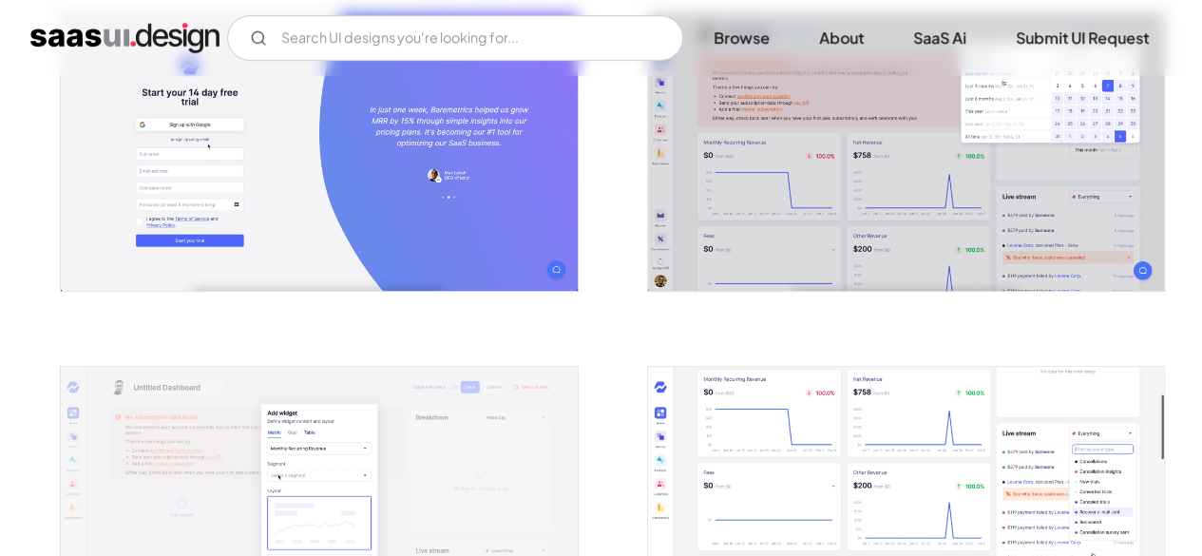
click at [473, 215] on img "open lightbox" at bounding box center [319, 151] width 516 height 278
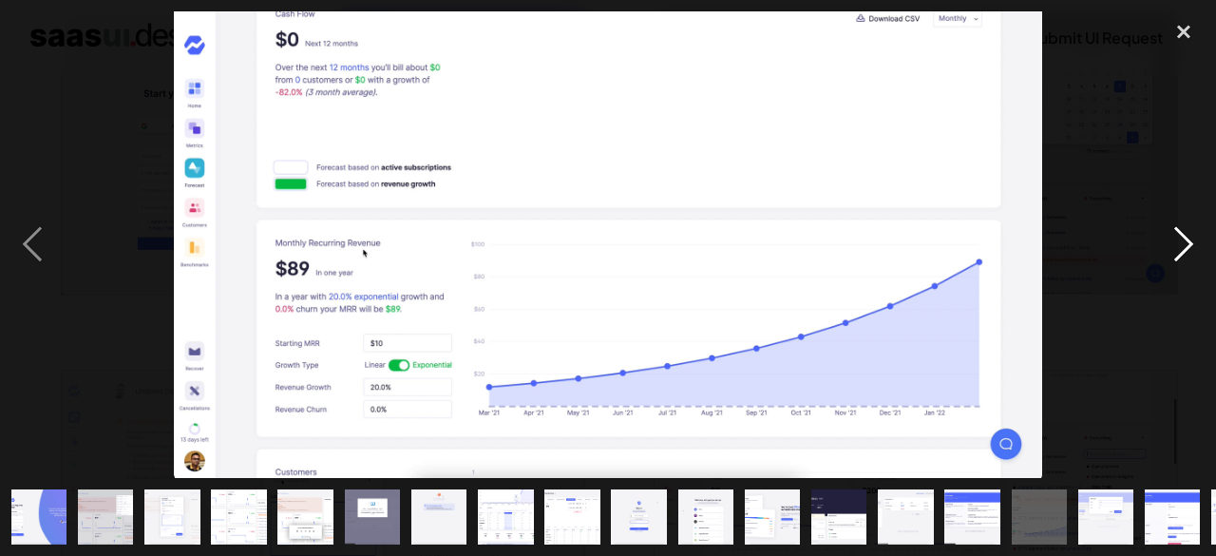
click at [1170, 250] on div "next image" at bounding box center [1183, 244] width 65 height 466
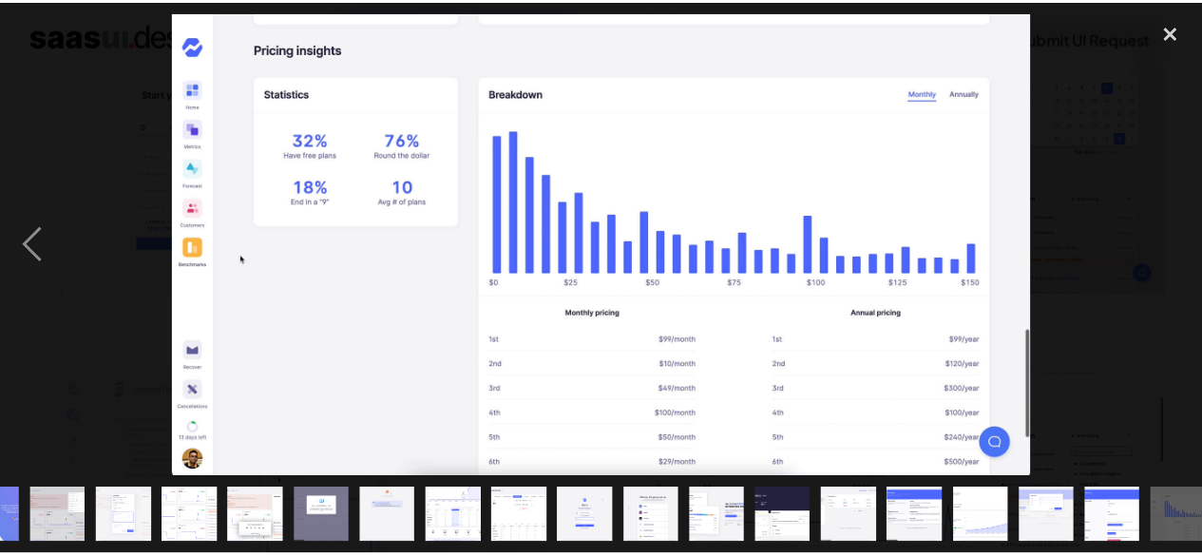
scroll to position [0, 63]
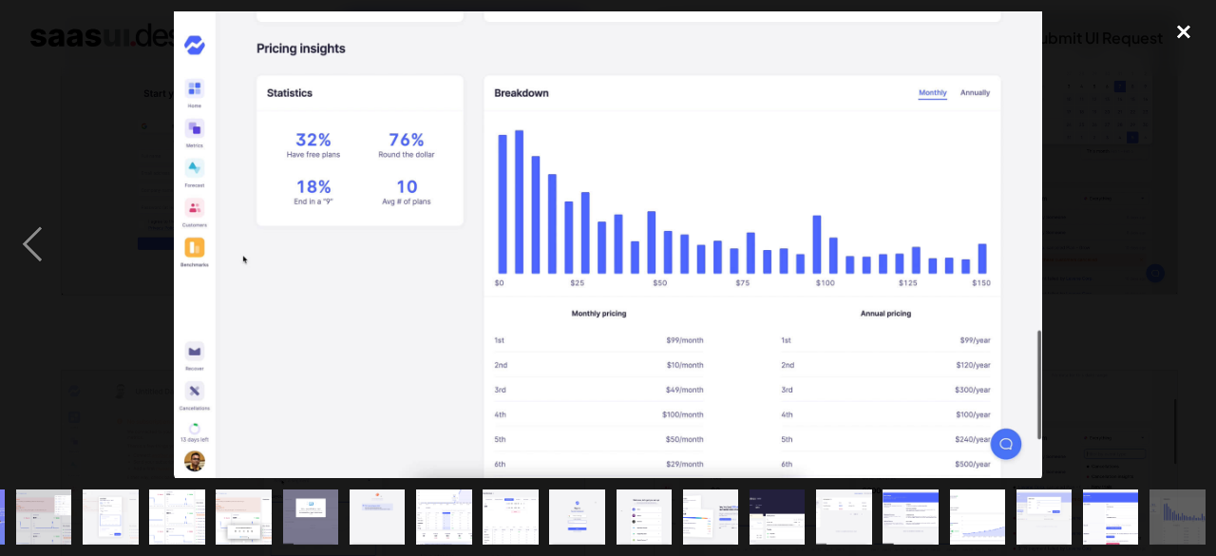
click at [1185, 35] on div "close lightbox" at bounding box center [1183, 32] width 65 height 42
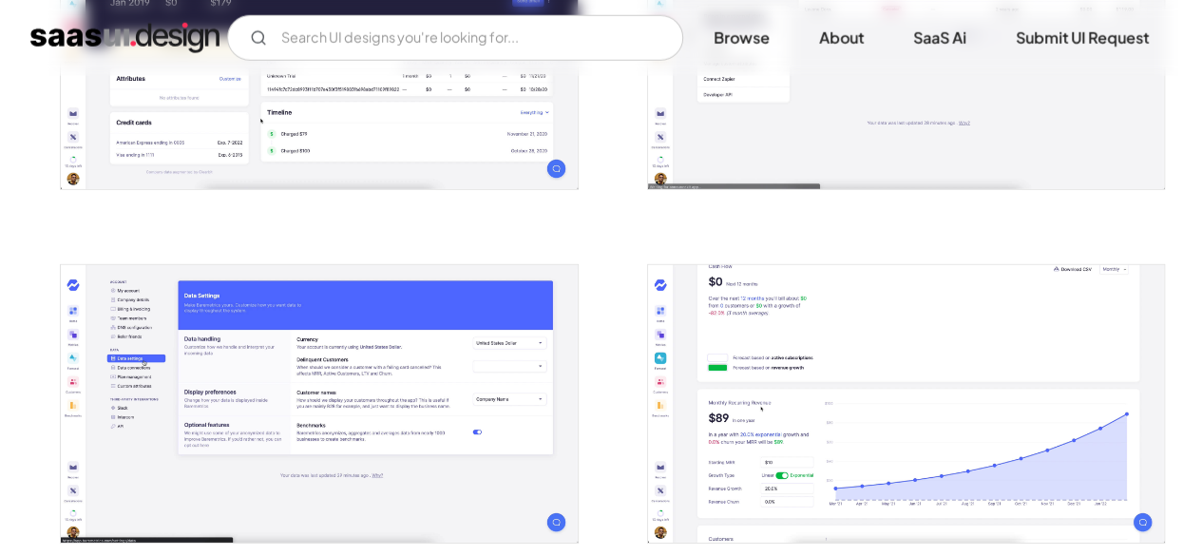
scroll to position [2664, 0]
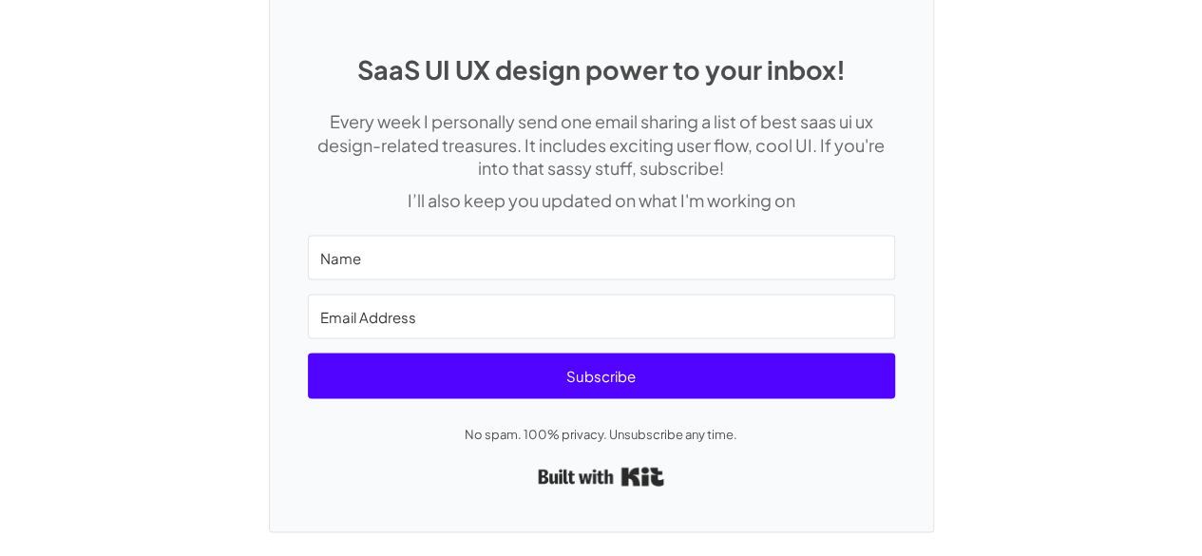
scroll to position [5302, 0]
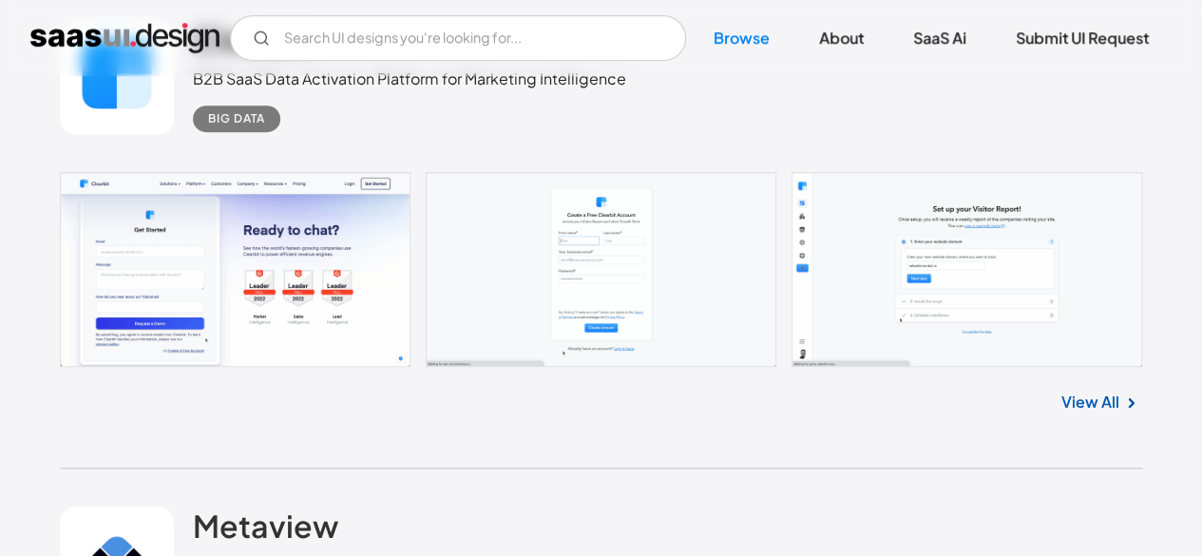
scroll to position [574, 0]
